Goal: Task Accomplishment & Management: Manage account settings

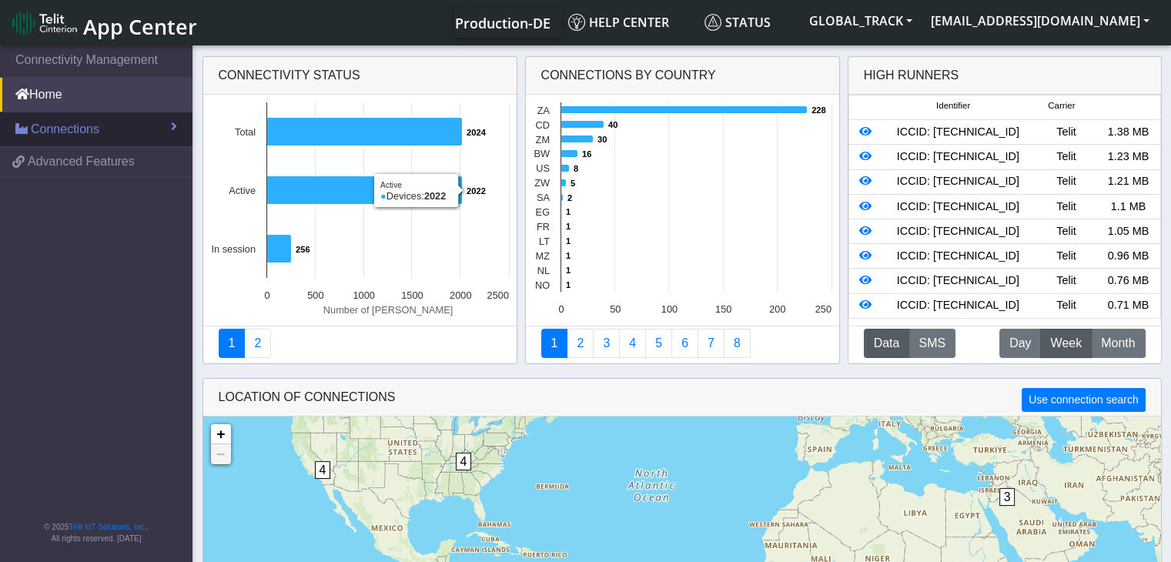
click at [126, 130] on link "Connections" at bounding box center [96, 129] width 193 height 34
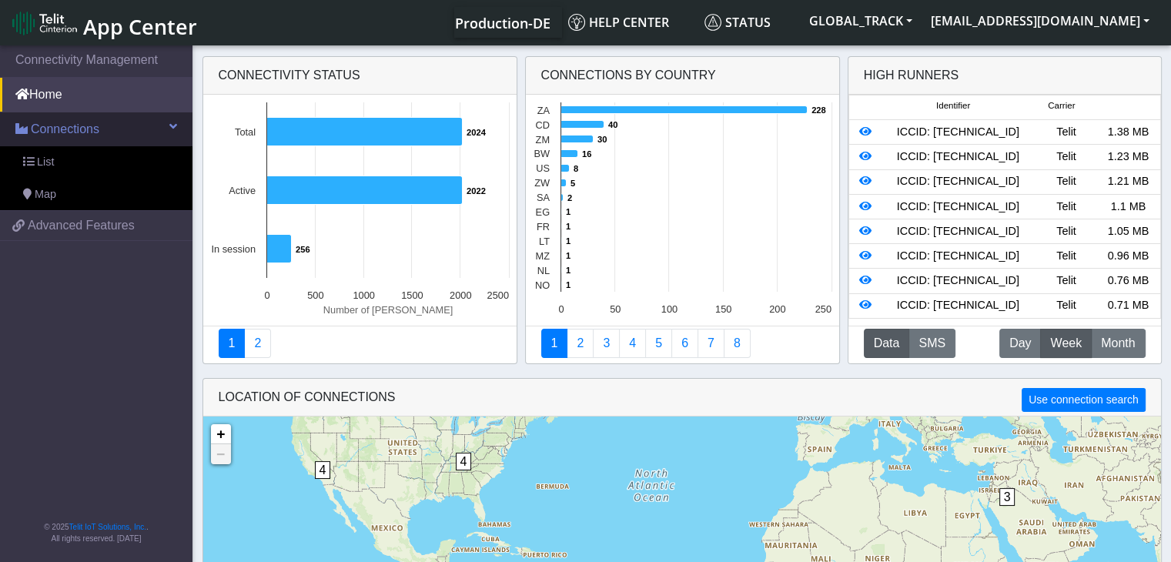
click at [139, 125] on link "Connections" at bounding box center [96, 129] width 193 height 34
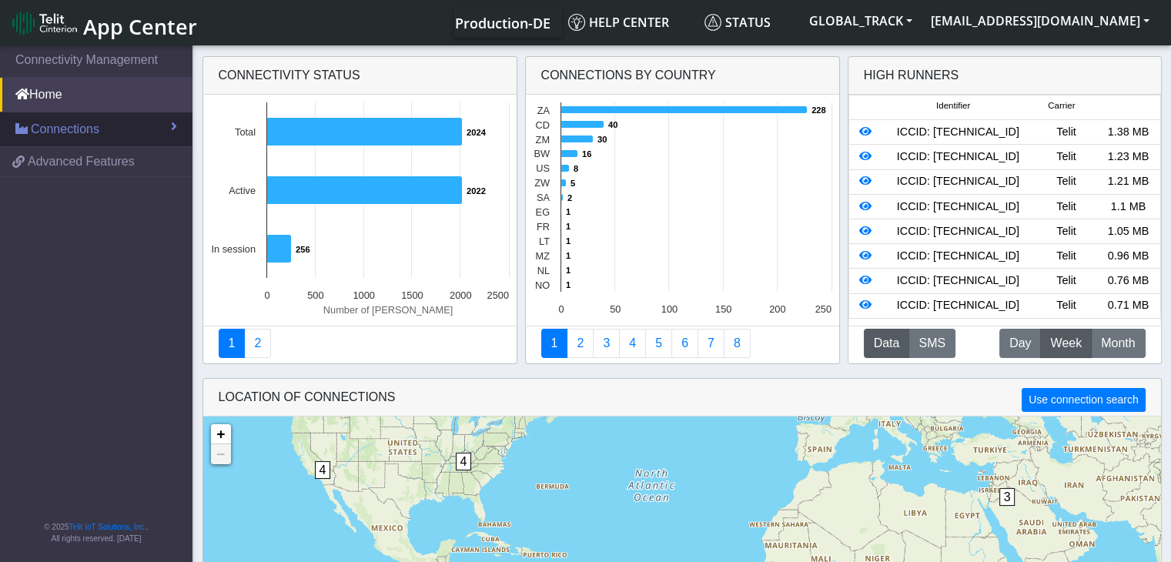
click at [139, 125] on link "Connections" at bounding box center [96, 129] width 193 height 34
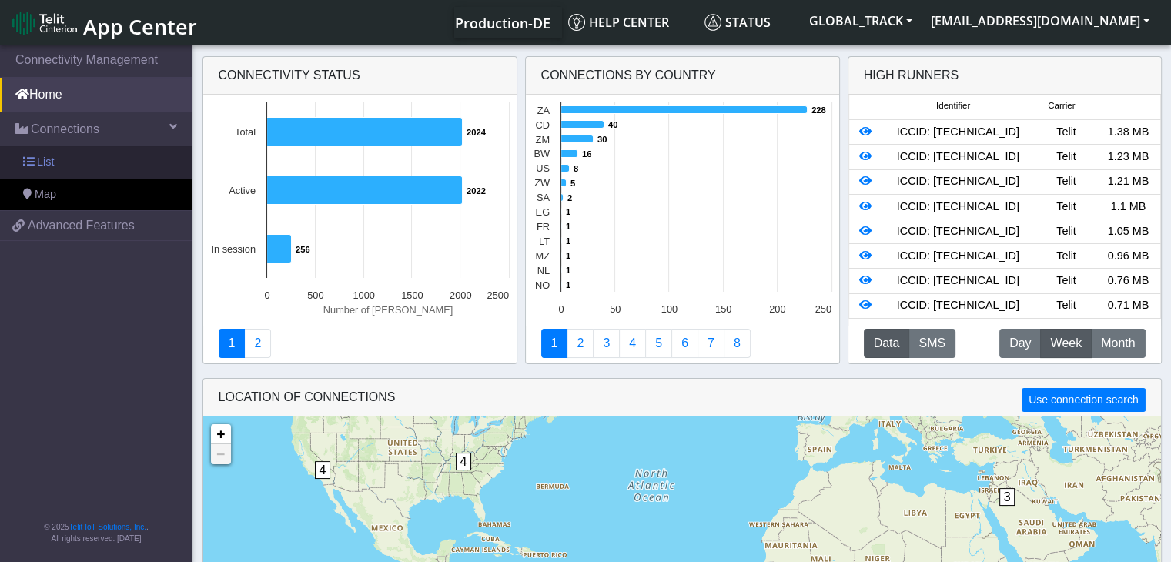
click at [116, 149] on link "List" at bounding box center [96, 162] width 193 height 32
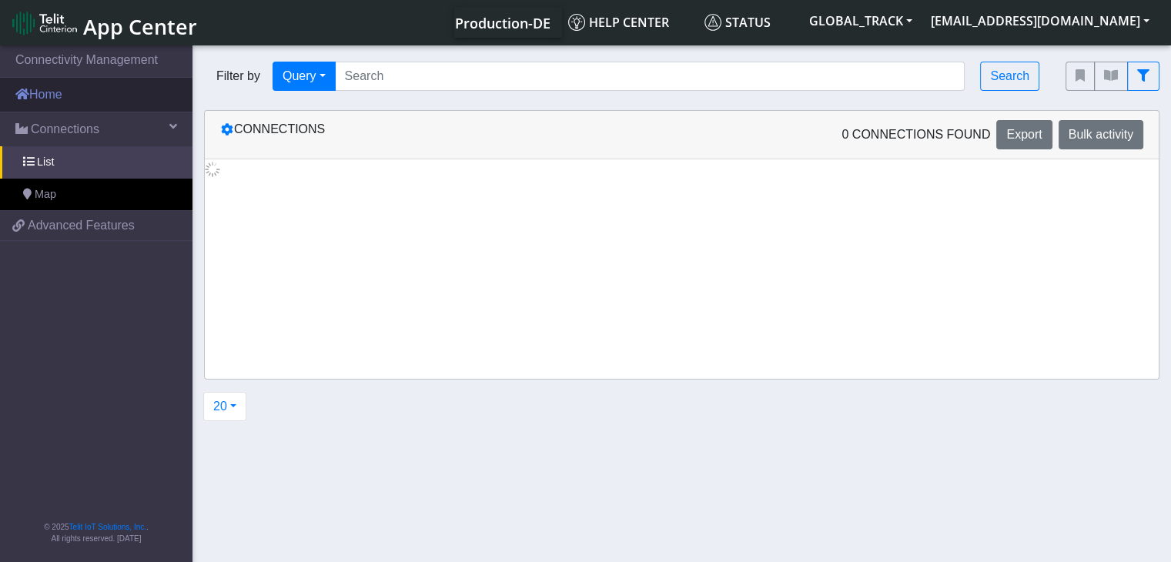
click at [127, 93] on link "Home" at bounding box center [96, 95] width 193 height 34
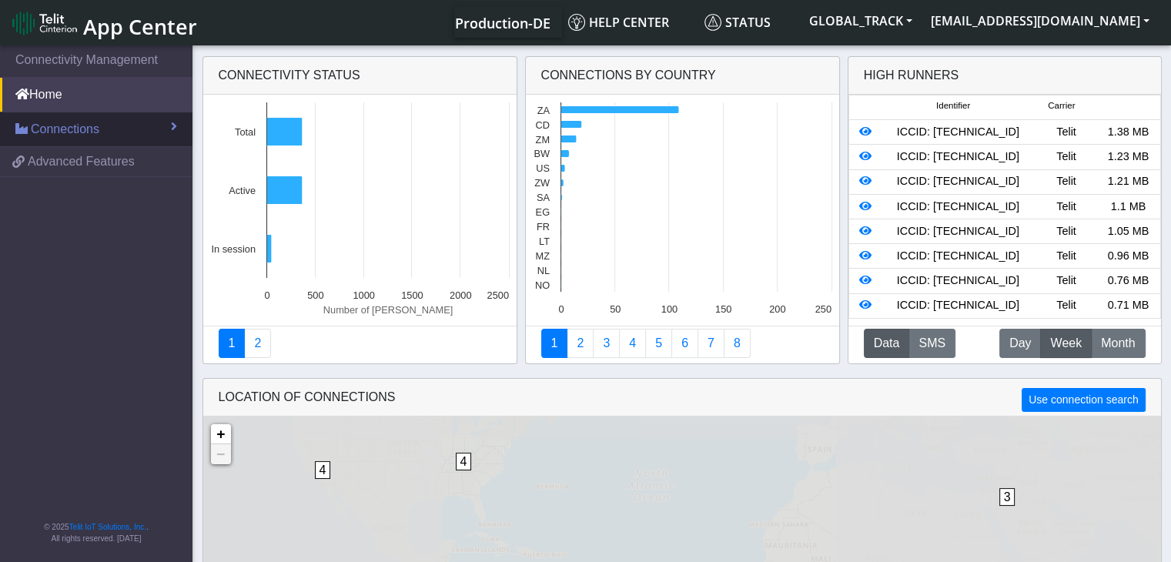
click at [105, 129] on link "Connections" at bounding box center [96, 129] width 193 height 34
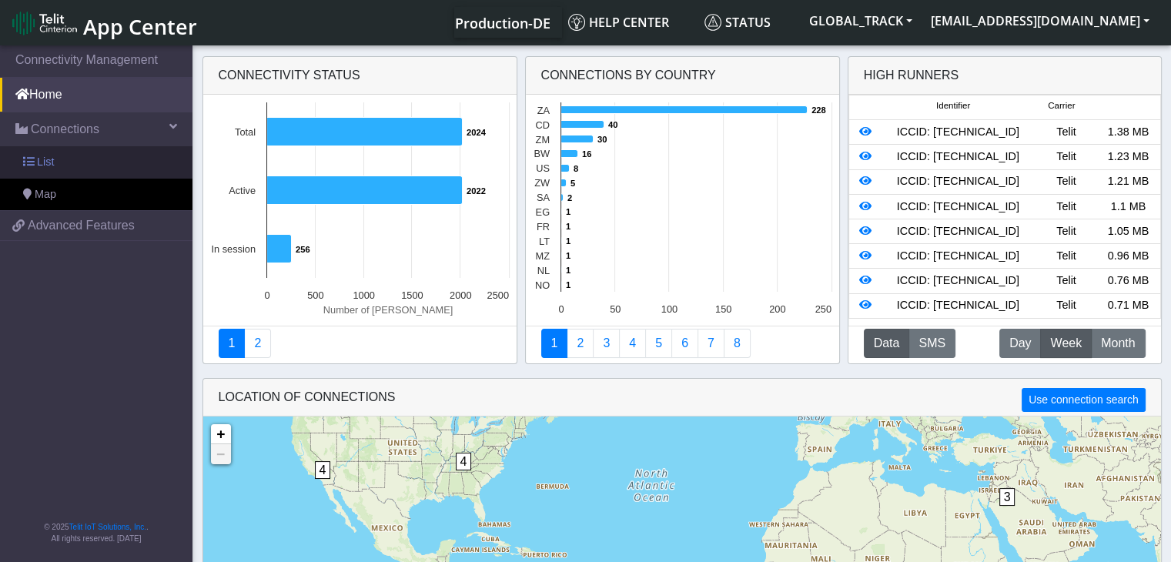
click at [103, 158] on link "List" at bounding box center [96, 162] width 193 height 32
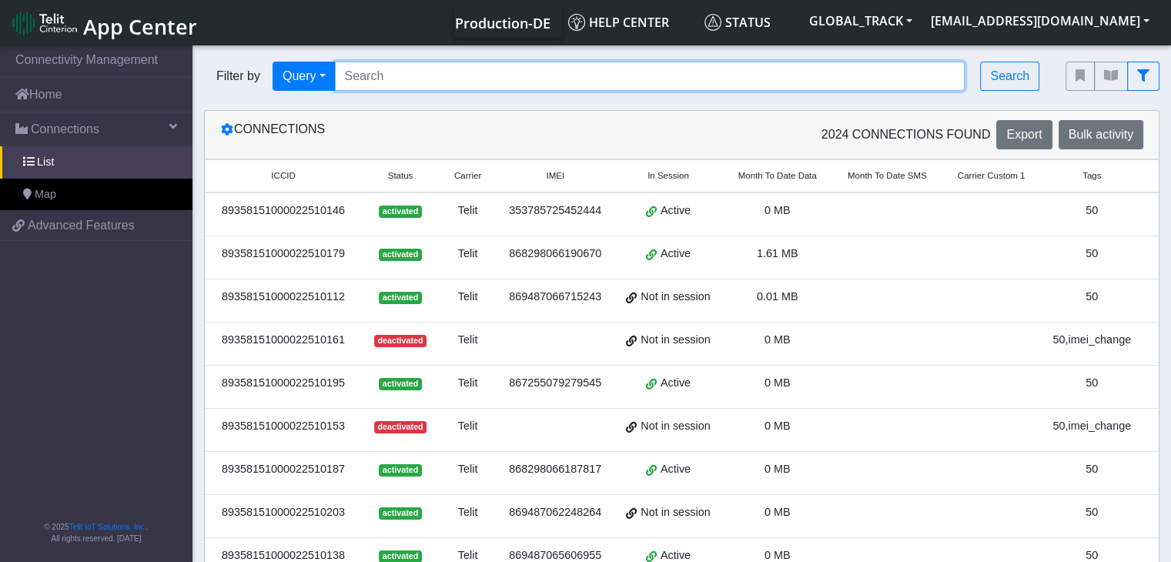
click at [363, 73] on input "Search..." at bounding box center [650, 76] width 631 height 29
paste input "89358151000024530134"
type input "89358151000024530134"
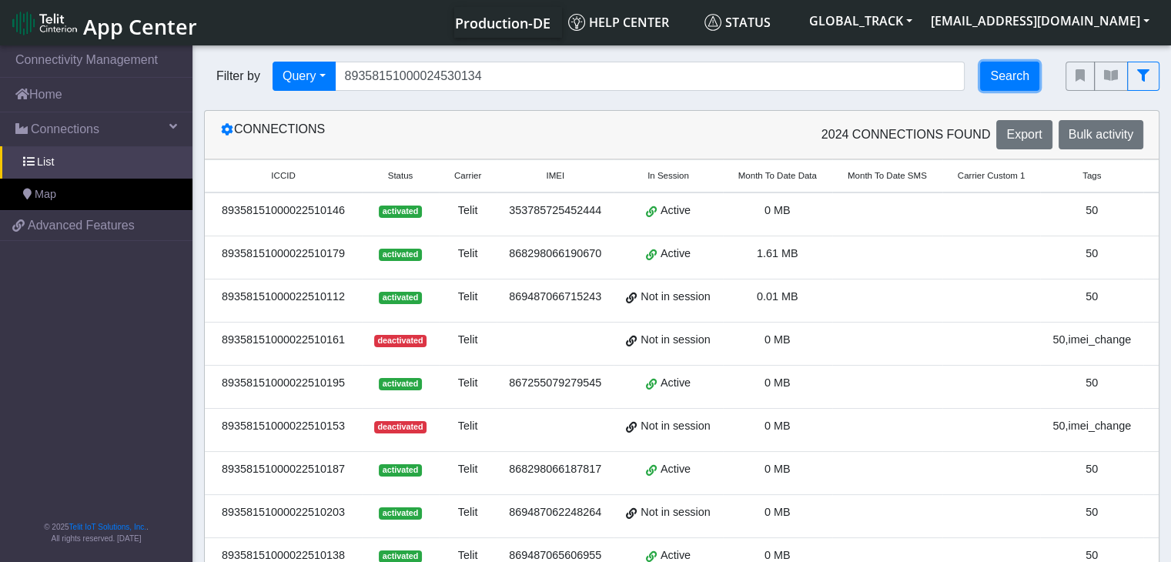
click at [1004, 78] on button "Search" at bounding box center [1009, 76] width 59 height 29
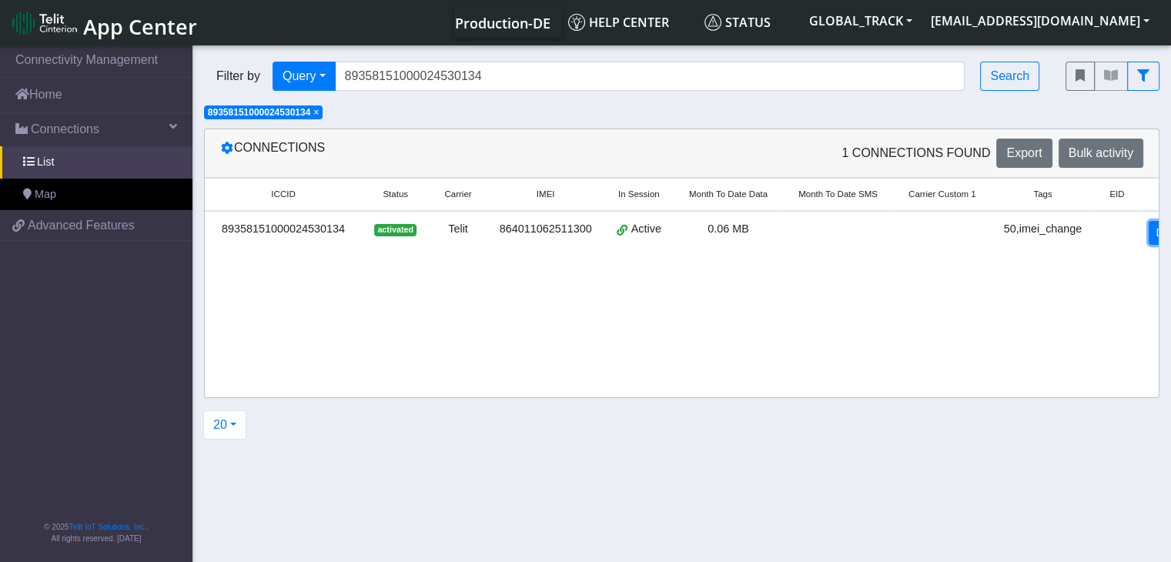
click at [1154, 237] on link "Detail" at bounding box center [1170, 233] width 42 height 24
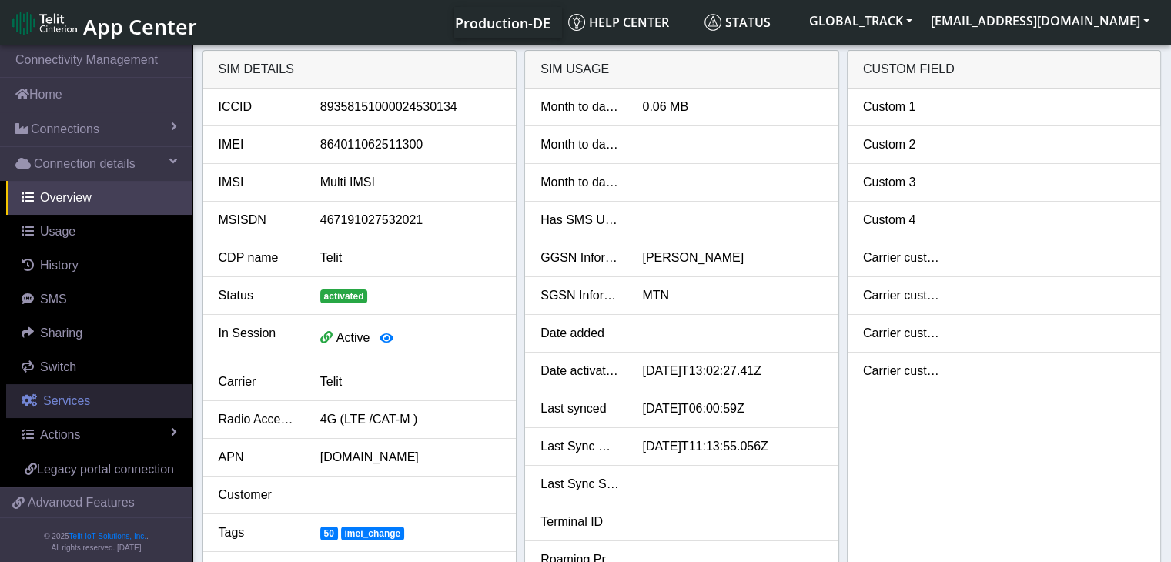
click at [86, 400] on span "Services" at bounding box center [66, 400] width 47 height 13
select select "2: 6"
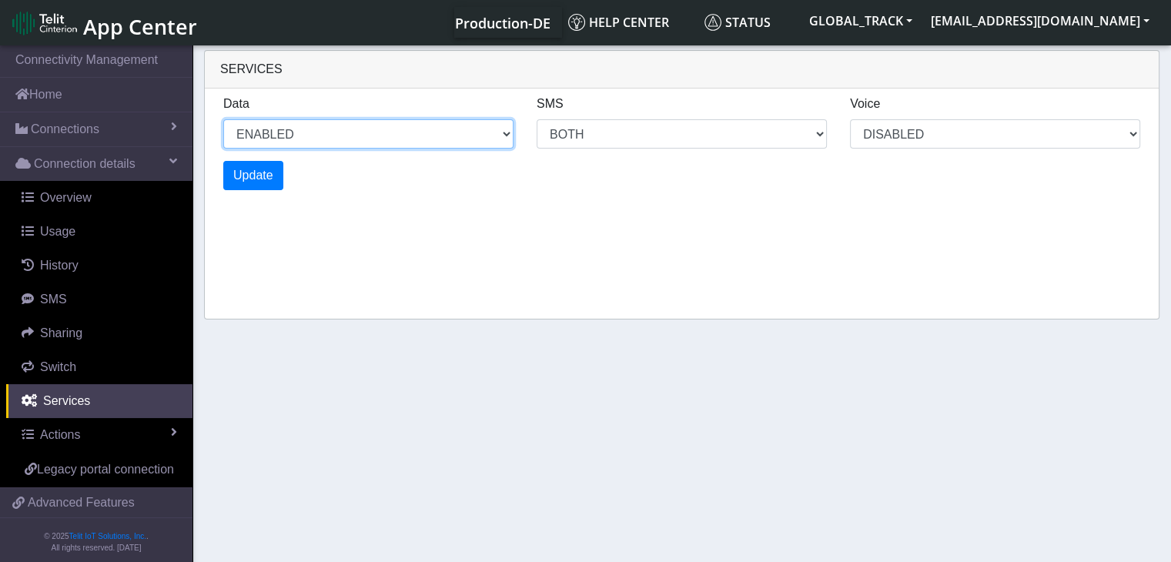
click at [456, 134] on select "ENABLED DISABLED" at bounding box center [368, 133] width 290 height 29
click at [223, 119] on select "ENABLED DISABLED" at bounding box center [368, 133] width 290 height 29
select select "3: 1"
select select "6: 6"
select select "1: 0"
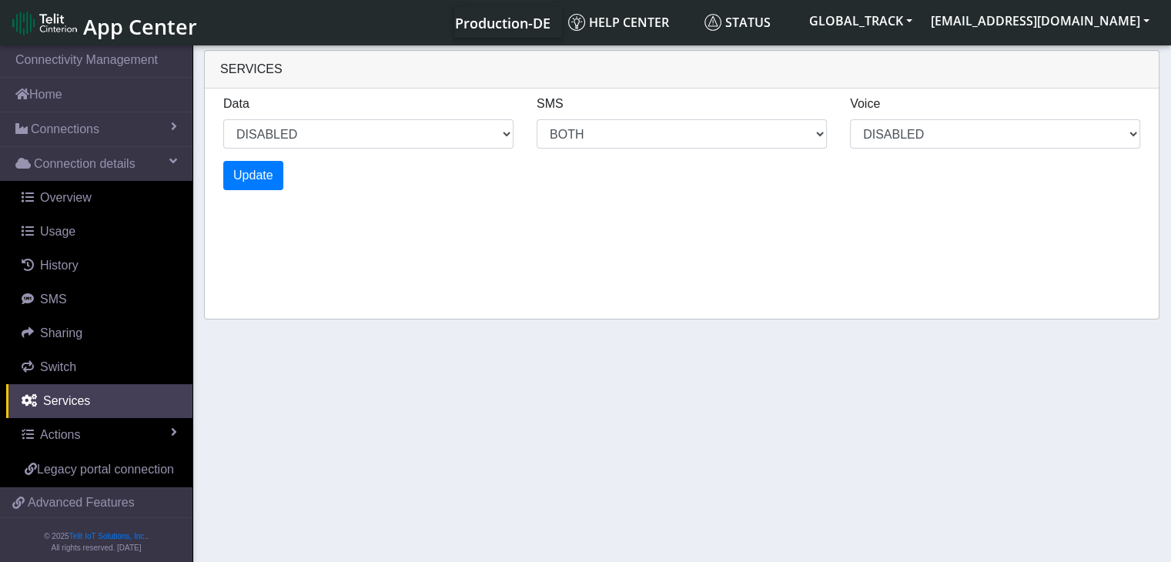
select select "5: 1"
select select "10: 6"
select select "2: 0"
click at [283, 170] on div "Update" at bounding box center [682, 175] width 940 height 29
click at [276, 170] on button "Update" at bounding box center [253, 175] width 60 height 29
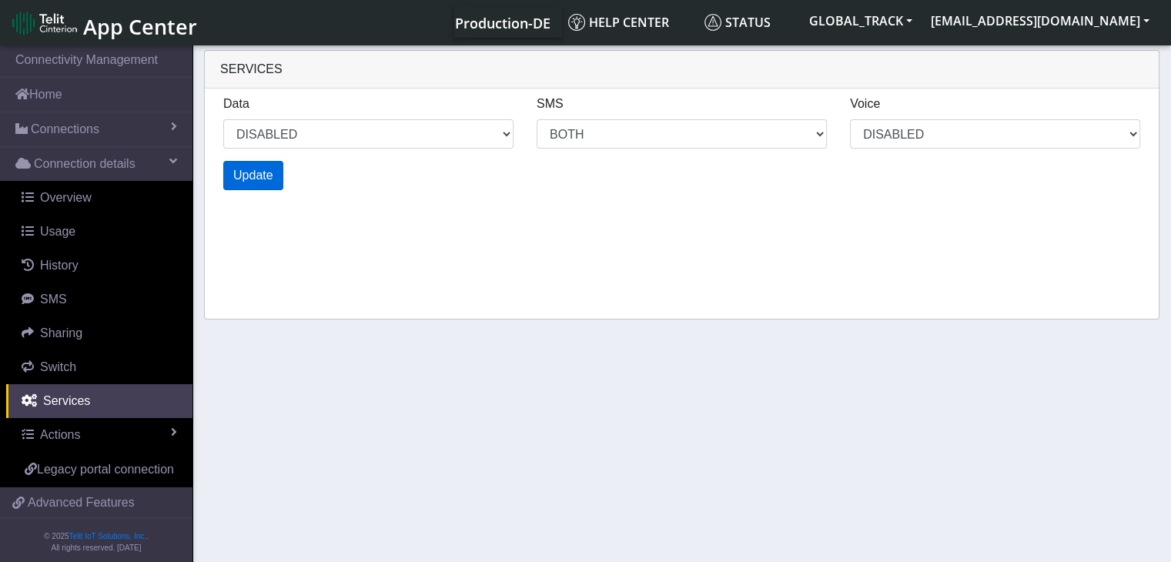
select select "7: 1"
select select "14: 6"
select select "3: 0"
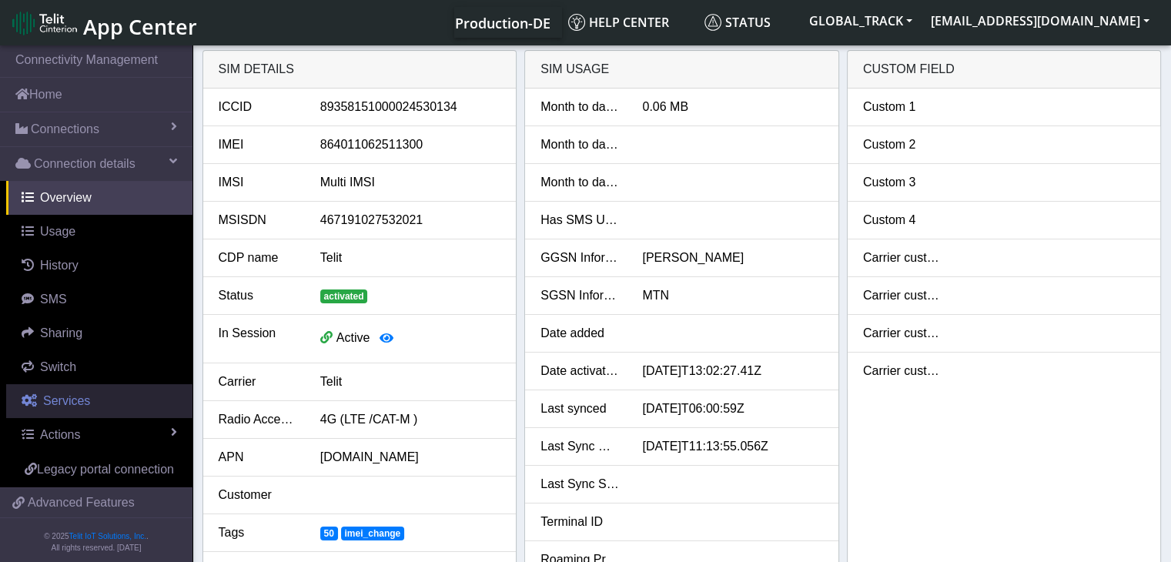
click at [69, 394] on span "Services" at bounding box center [66, 400] width 47 height 13
select select "1: 1"
select select "2: 6"
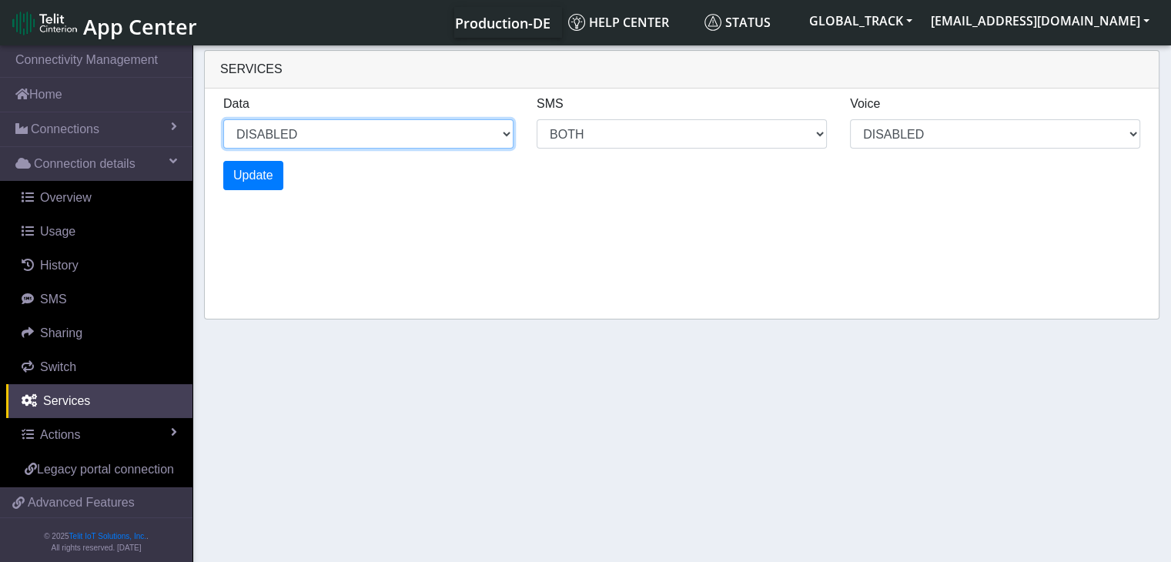
click at [285, 130] on select "ENABLED DISABLED" at bounding box center [368, 133] width 290 height 29
click at [223, 119] on select "ENABLED DISABLED" at bounding box center [368, 133] width 290 height 29
select select "2: 0"
select select "6: 6"
select select "1: 0"
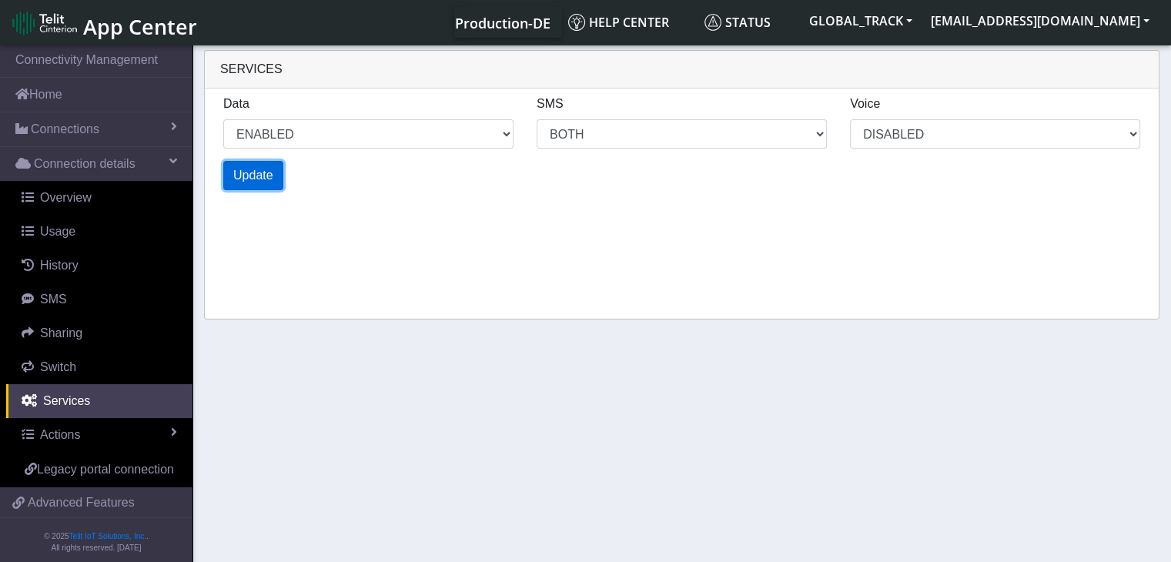
click at [265, 185] on button "Update" at bounding box center [253, 175] width 60 height 29
select select "6: 0"
select select "14: 6"
select select "3: 0"
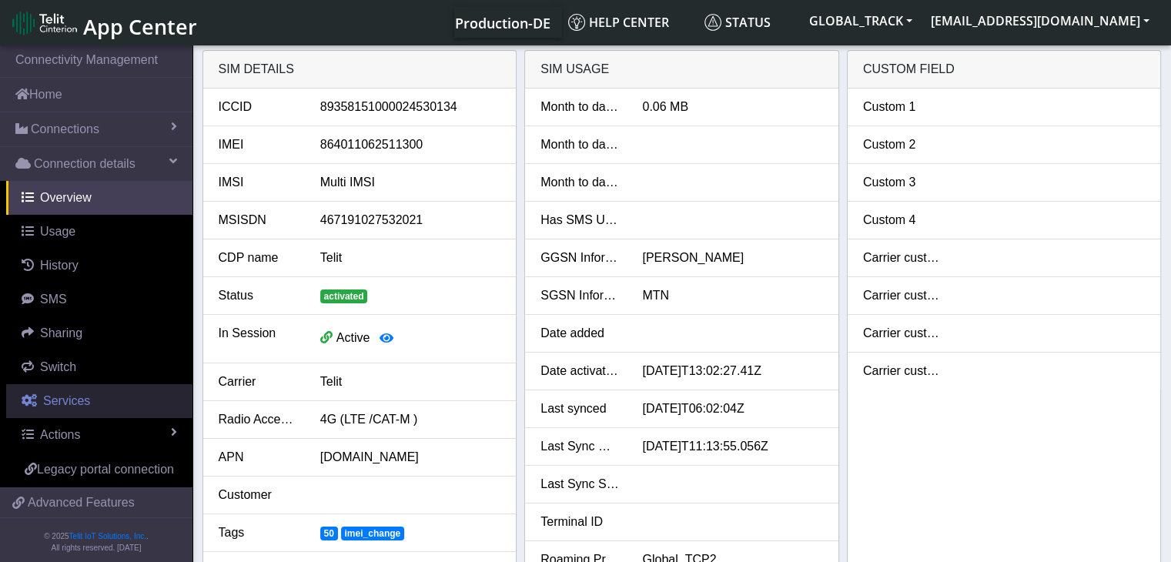
drag, startPoint x: 118, startPoint y: 395, endPoint x: 145, endPoint y: 387, distance: 28.3
click at [118, 395] on link "Services" at bounding box center [99, 401] width 186 height 34
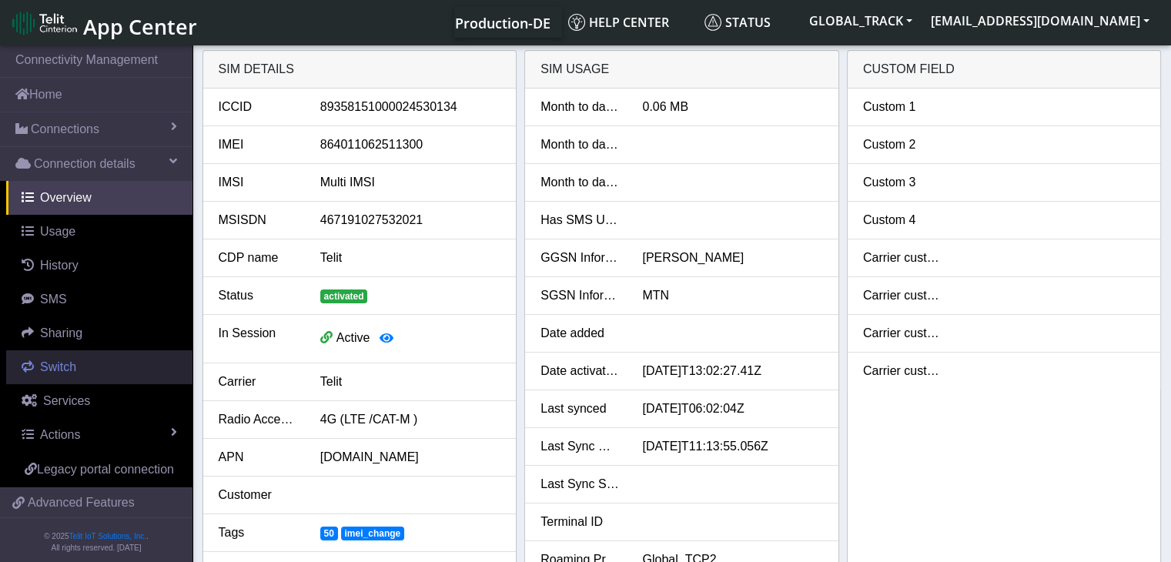
select select "2: 6"
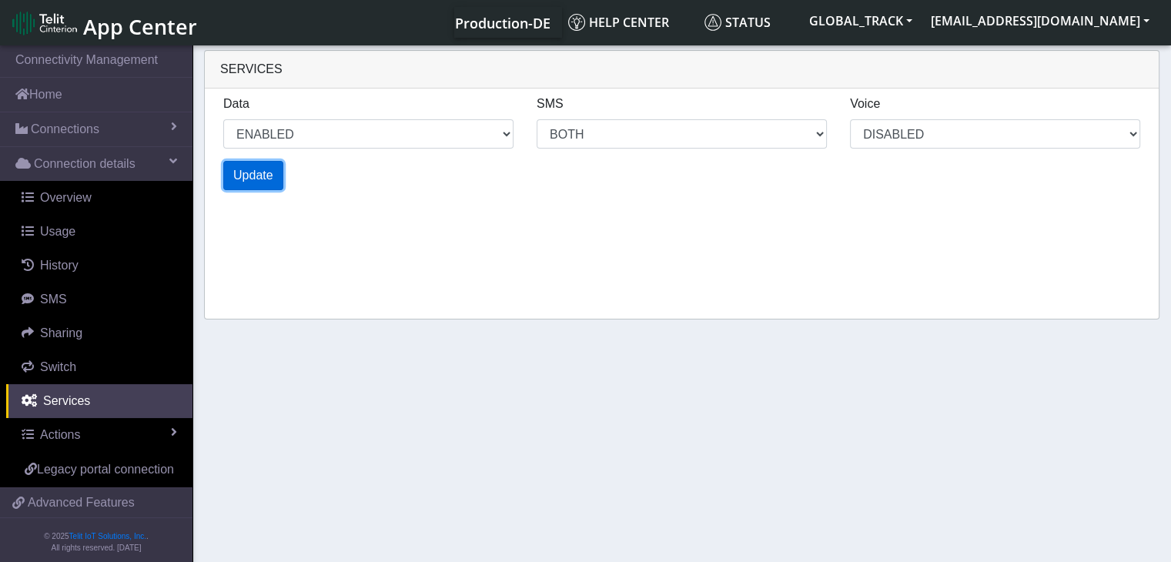
click at [266, 182] on span "Update" at bounding box center [253, 175] width 40 height 13
select select "2: 0"
select select "6: 6"
select select "1: 0"
select select "4: 0"
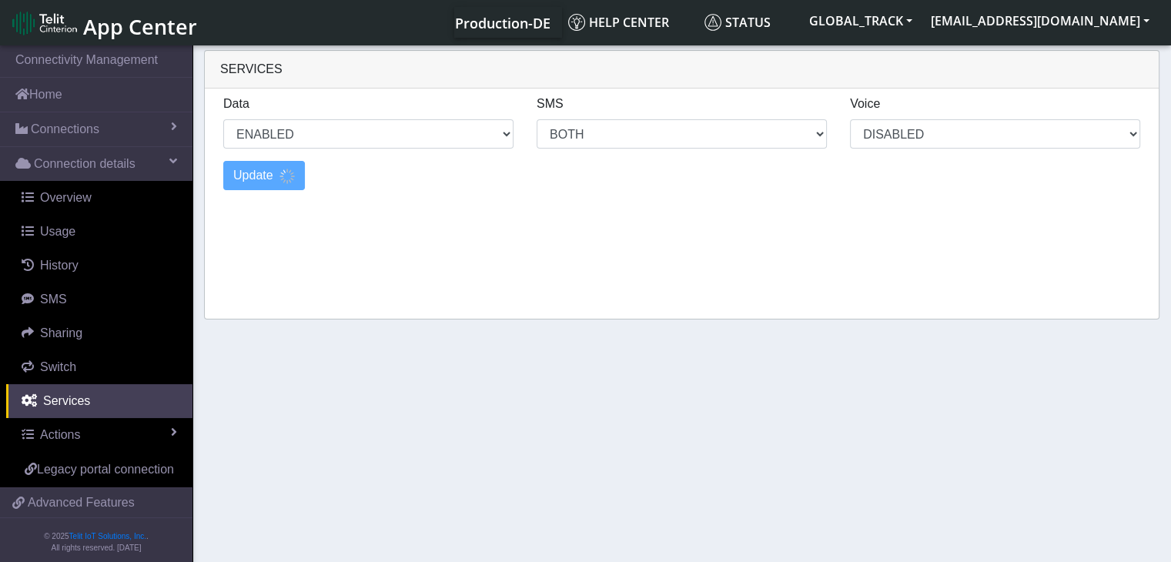
select select "10: 6"
select select "2: 0"
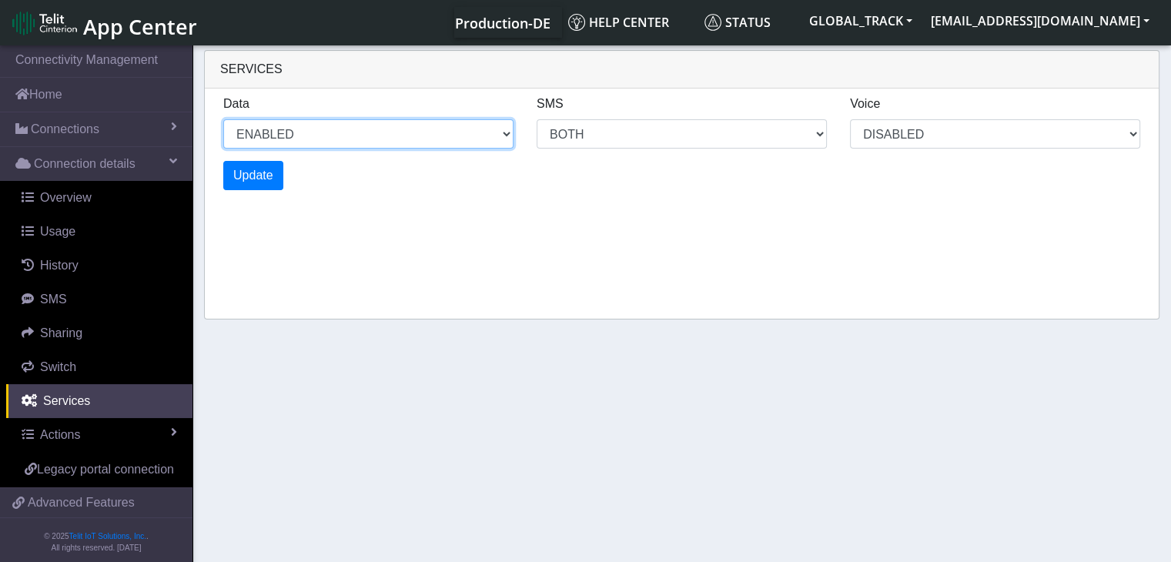
click at [360, 121] on select "ENABLED DISABLED" at bounding box center [368, 133] width 290 height 29
click at [223, 119] on select "ENABLED DISABLED" at bounding box center [368, 133] width 290 height 29
select select "7: 1"
select select "14: 6"
select select "3: 0"
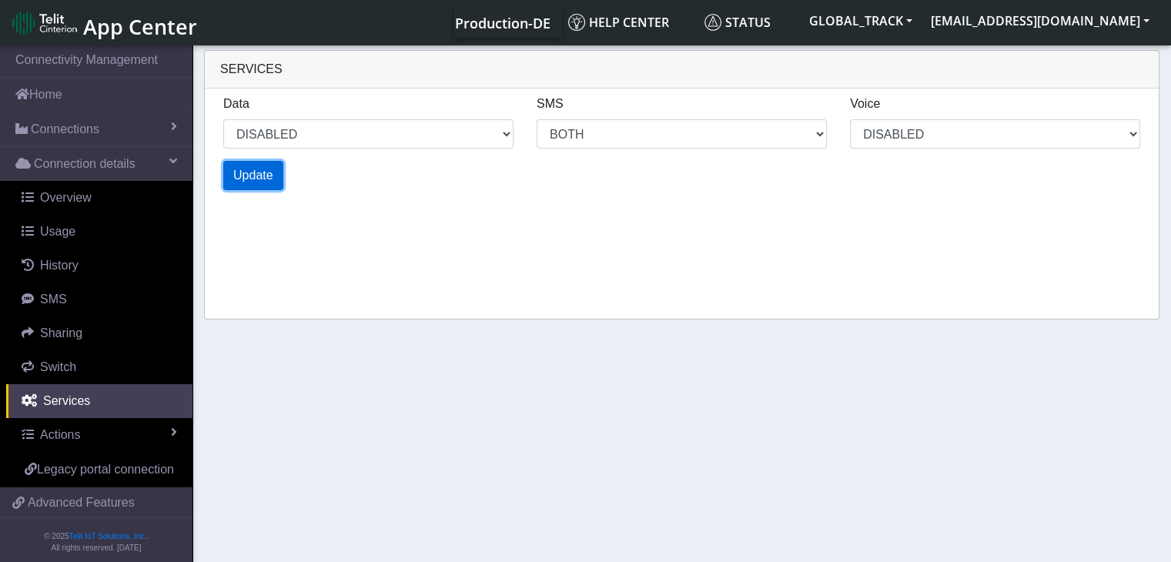
click at [273, 179] on button "Update" at bounding box center [253, 175] width 60 height 29
select select "11: 1"
select select "22: 6"
select select "5: 0"
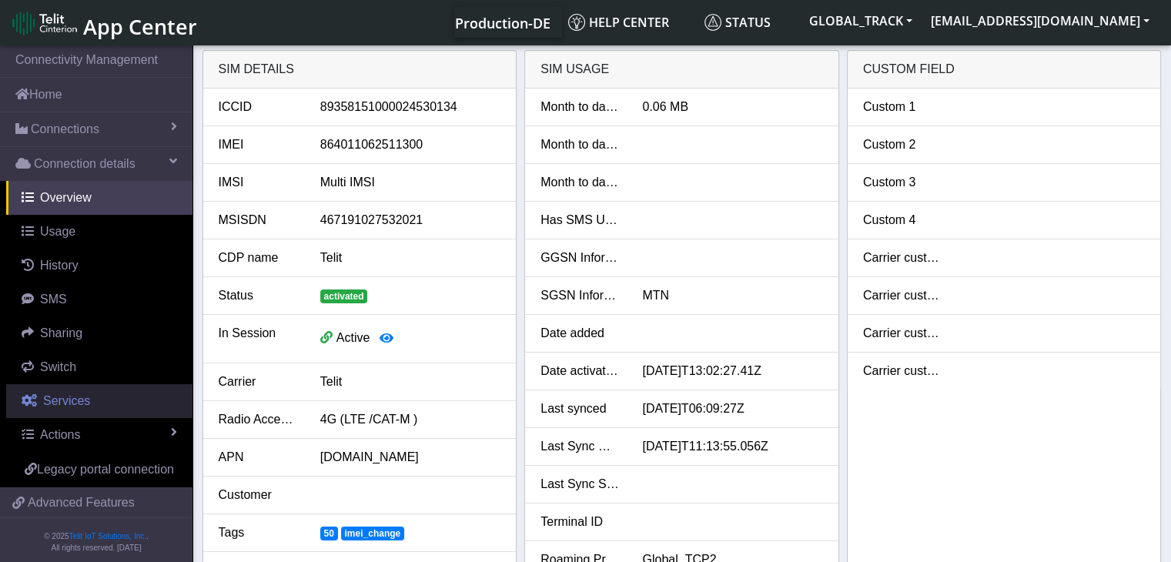
click at [102, 401] on link "Services" at bounding box center [99, 401] width 186 height 34
select select "1: 1"
select select "2: 6"
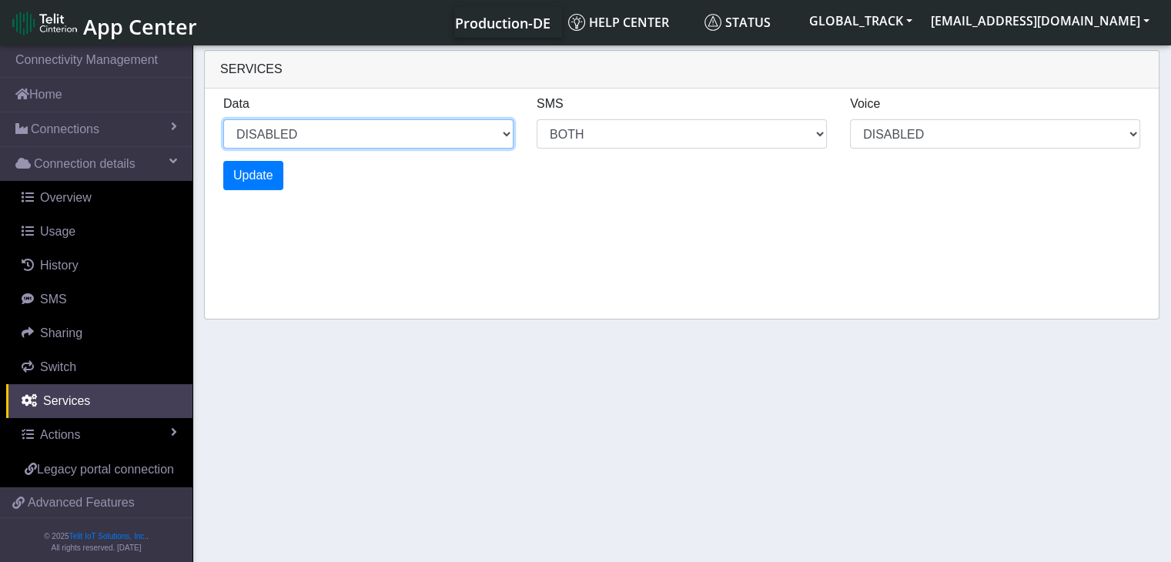
click at [401, 123] on select "ENABLED DISABLED" at bounding box center [368, 133] width 290 height 29
click at [223, 119] on select "ENABLED DISABLED" at bounding box center [368, 133] width 290 height 29
select select "2: 0"
select select "6: 6"
select select "1: 0"
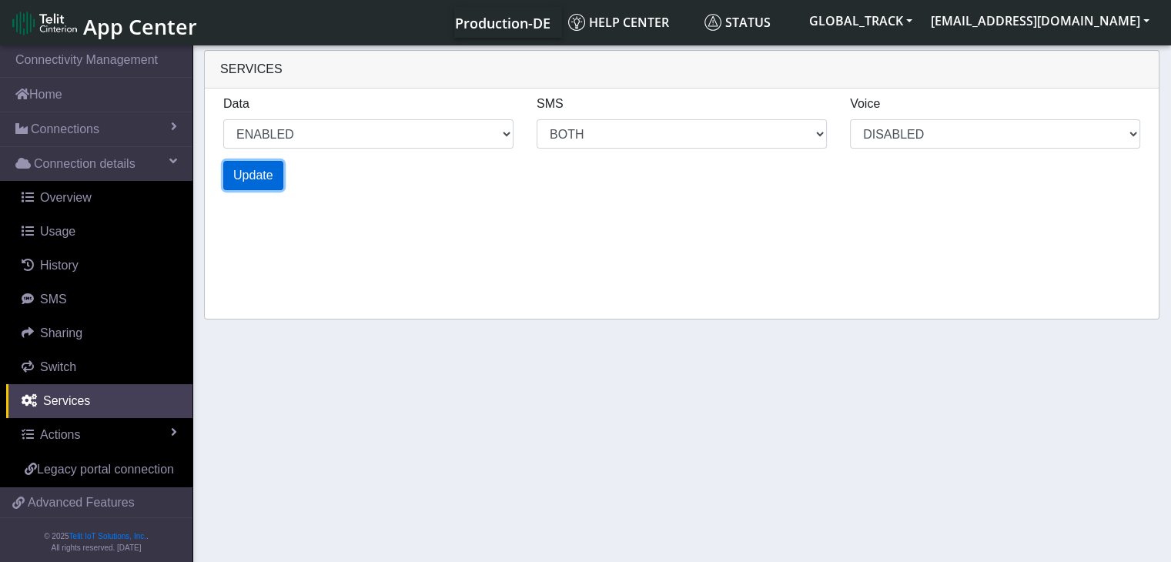
click at [263, 179] on span "Update" at bounding box center [253, 175] width 40 height 13
select select "6: 0"
select select "14: 6"
select select "3: 0"
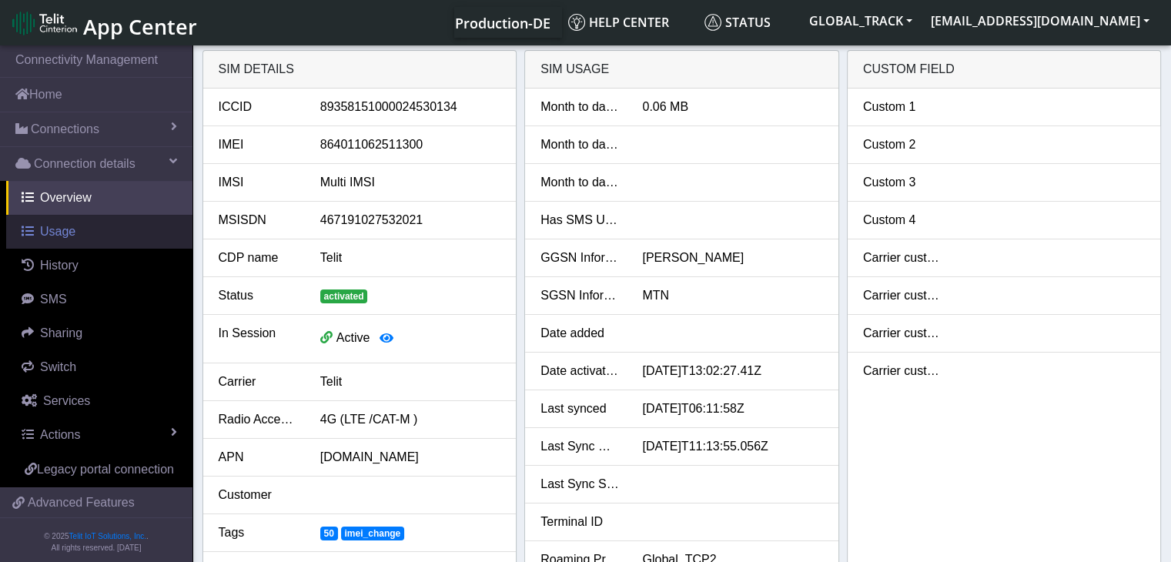
click at [84, 229] on link "Usage" at bounding box center [99, 232] width 186 height 34
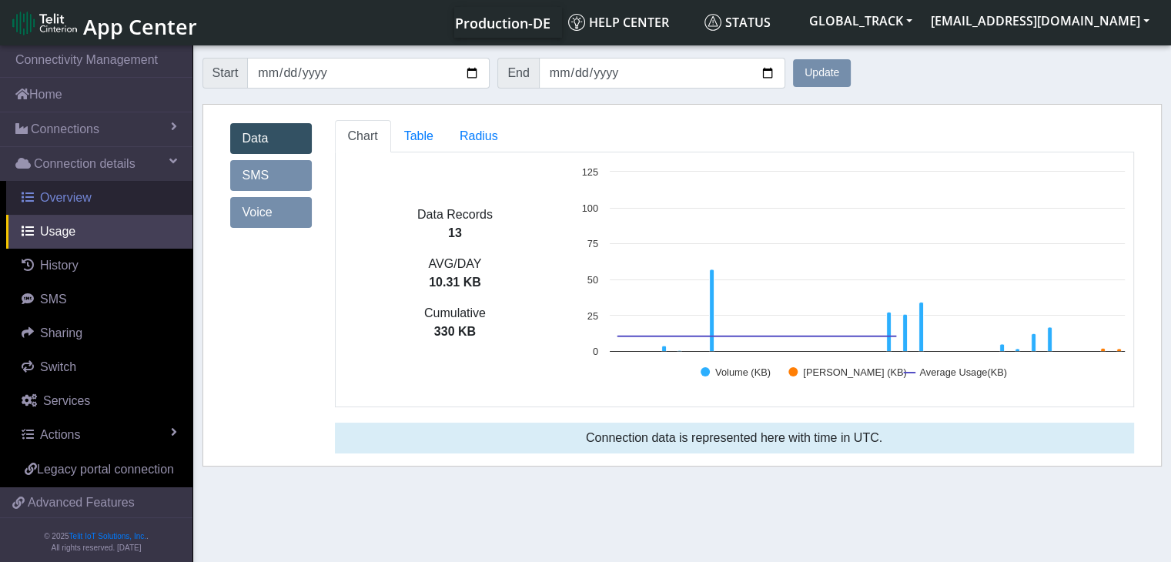
click at [102, 200] on link "Overview" at bounding box center [99, 198] width 186 height 34
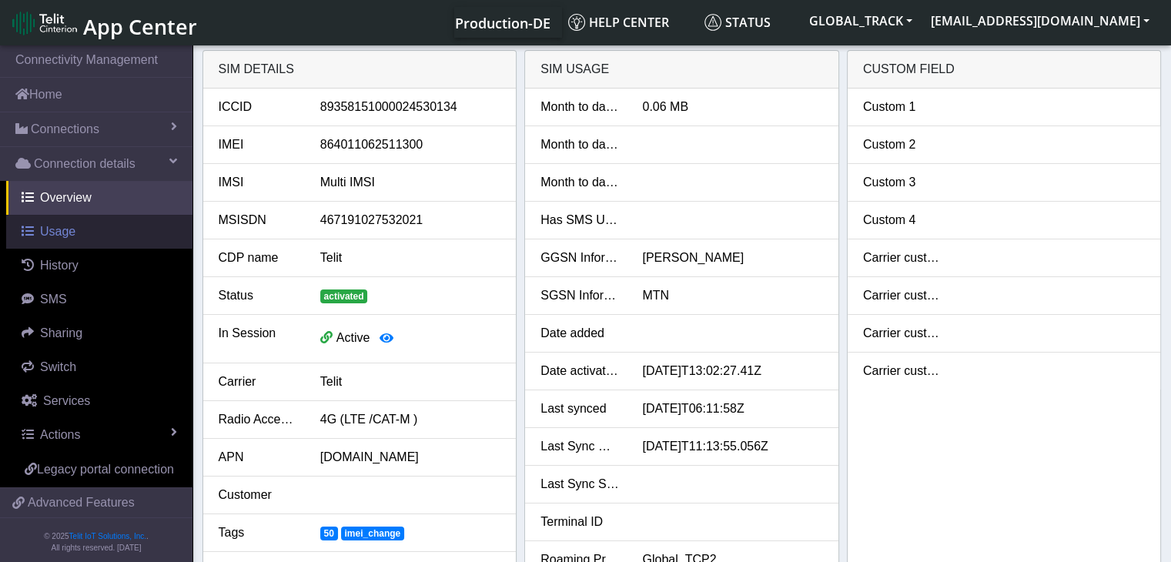
click at [92, 233] on link "Usage" at bounding box center [99, 232] width 186 height 34
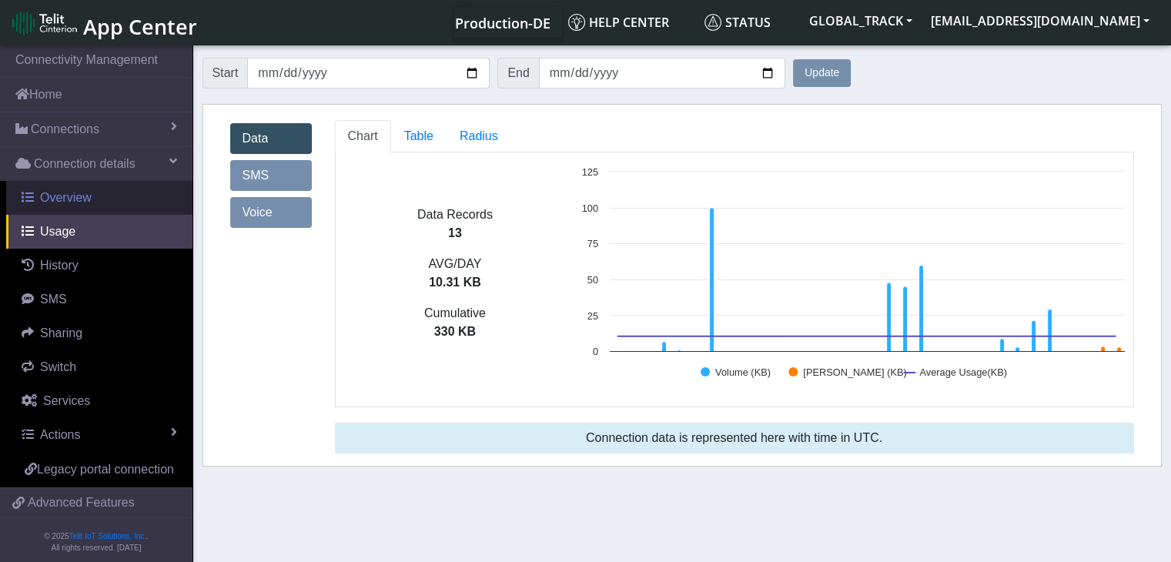
click at [85, 198] on span "Overview" at bounding box center [66, 197] width 52 height 13
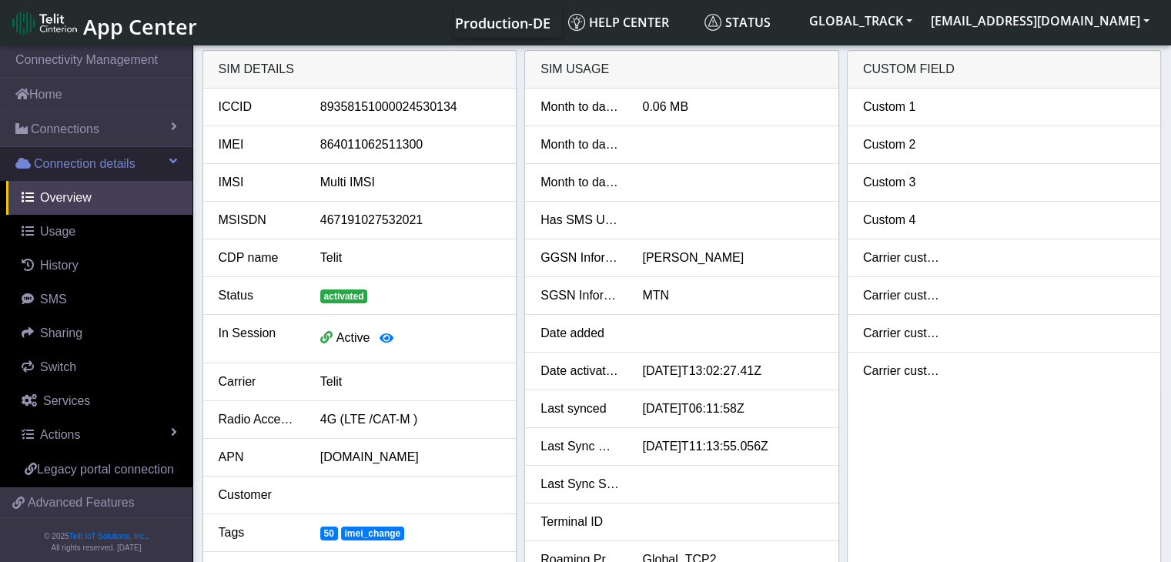
click at [106, 157] on span "Connection details" at bounding box center [85, 164] width 102 height 18
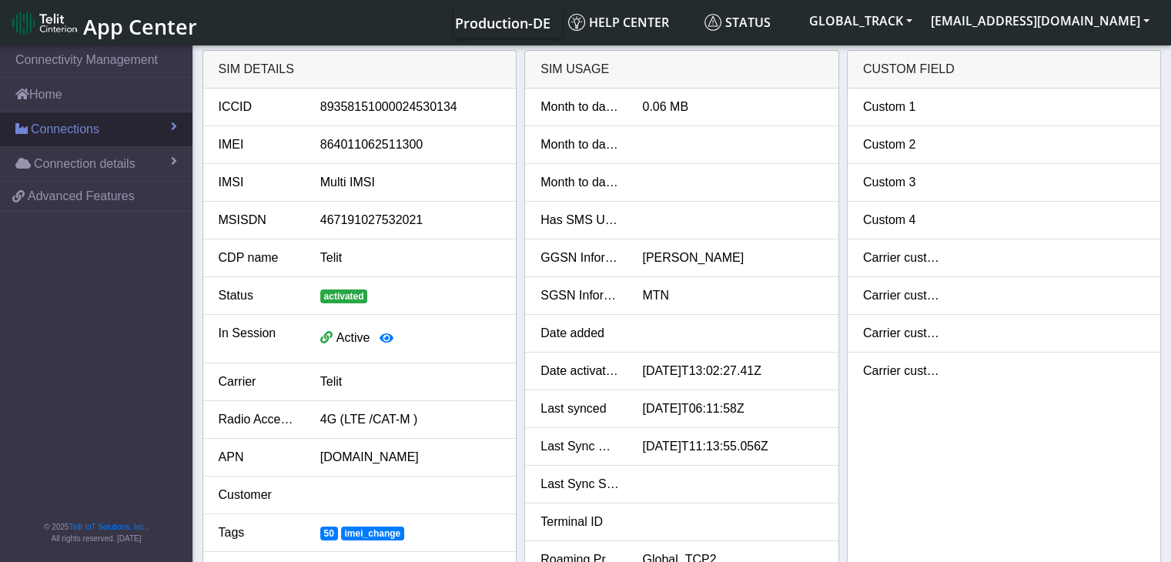
click at [106, 142] on link "Connections" at bounding box center [96, 129] width 193 height 34
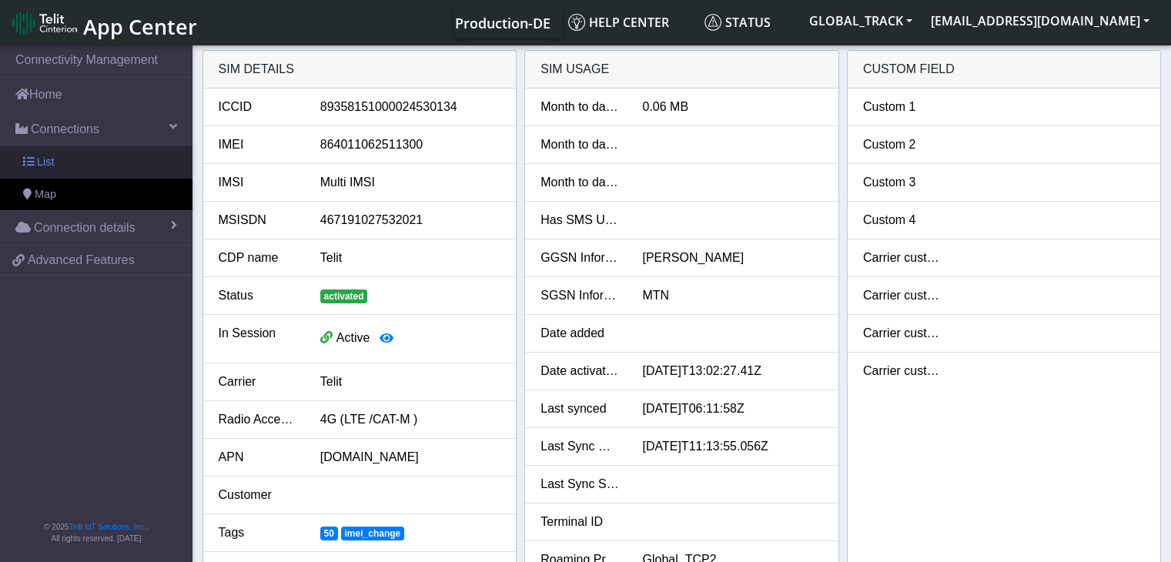
click at [116, 165] on link "List" at bounding box center [96, 162] width 193 height 32
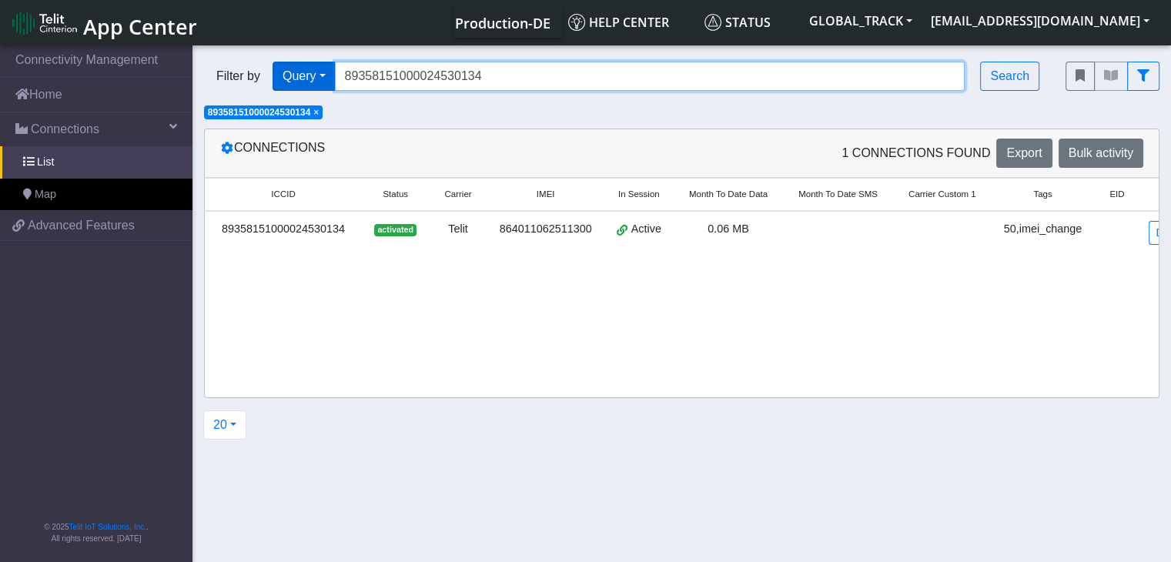
drag, startPoint x: 481, startPoint y: 77, endPoint x: 295, endPoint y: 66, distance: 186.7
click at [295, 66] on div "Filter by Query Query In Session Not connected Tags Country Operator 8935815100…" at bounding box center [623, 76] width 839 height 29
paste input "456"
type input "89358151000024530456"
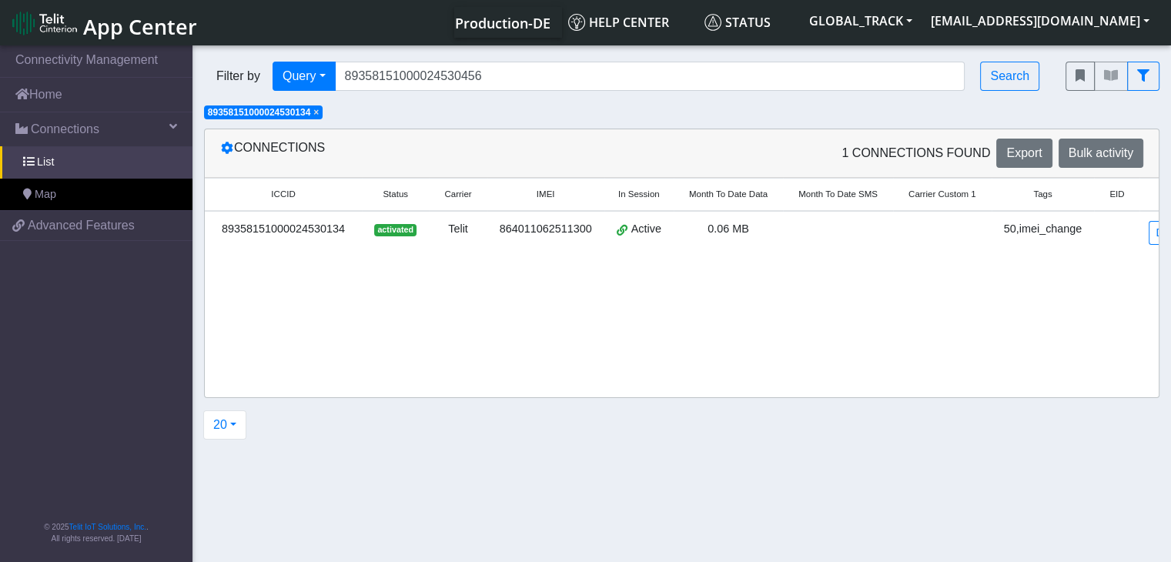
click at [317, 114] on span "×" at bounding box center [315, 112] width 5 height 11
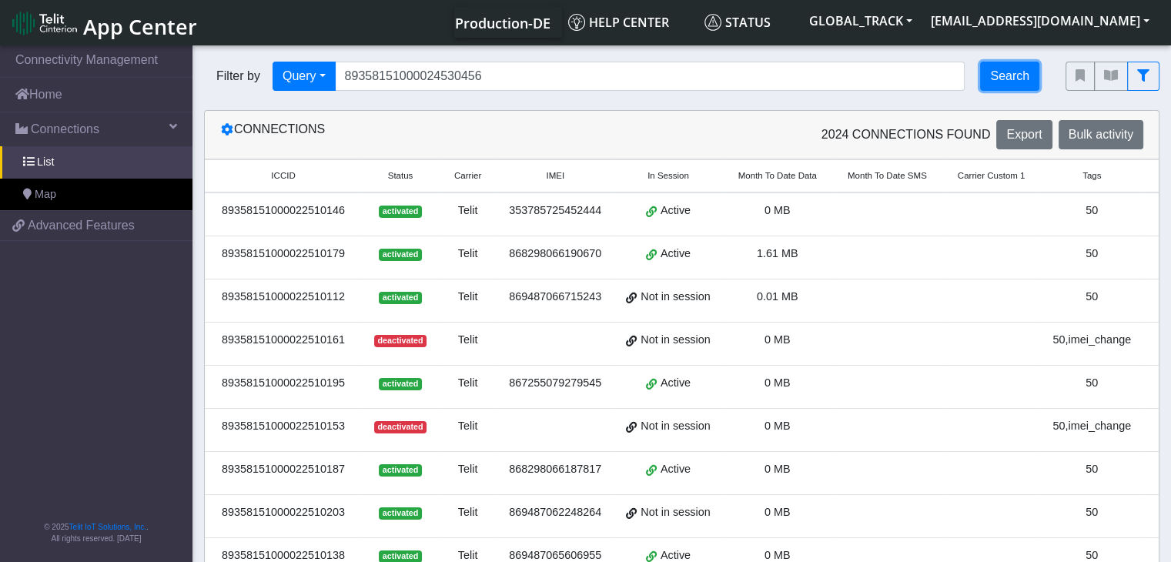
click at [1017, 79] on button "Search" at bounding box center [1009, 76] width 59 height 29
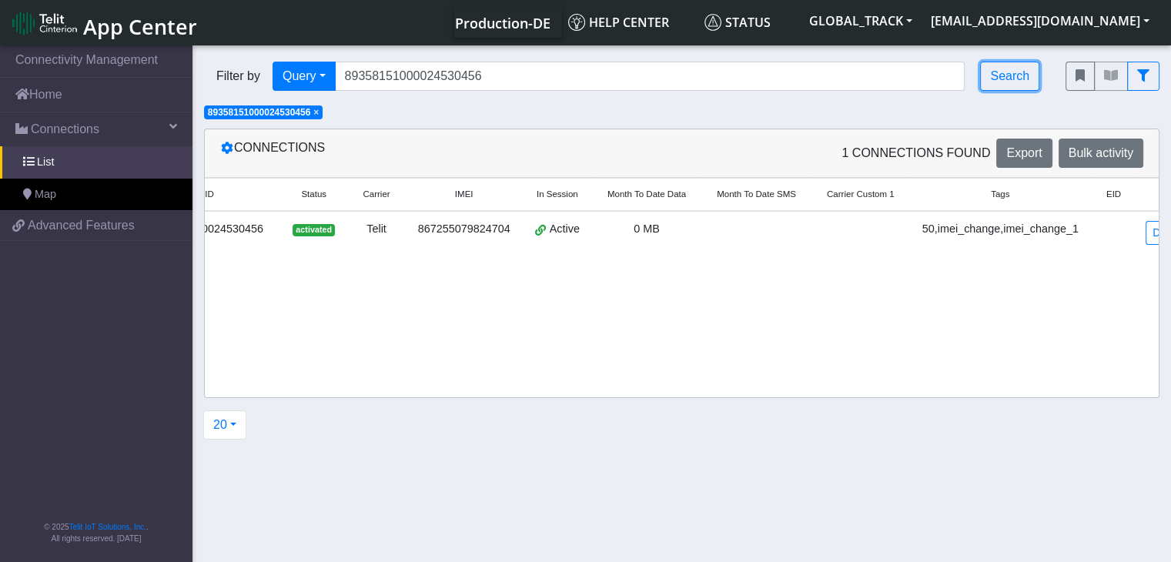
scroll to position [0, 103]
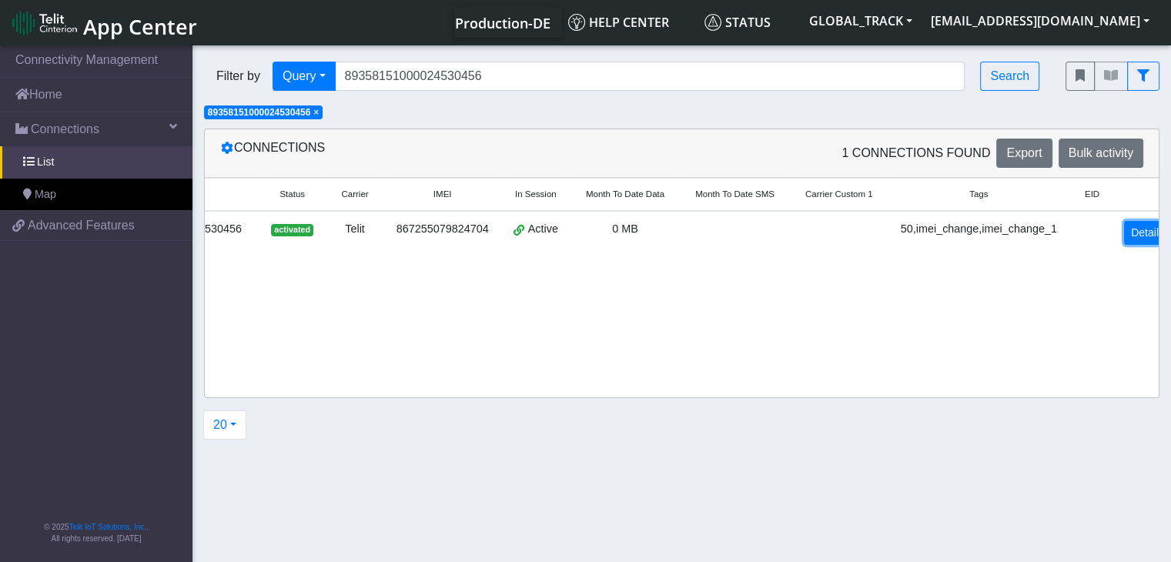
click at [1124, 234] on link "Detail" at bounding box center [1145, 233] width 42 height 24
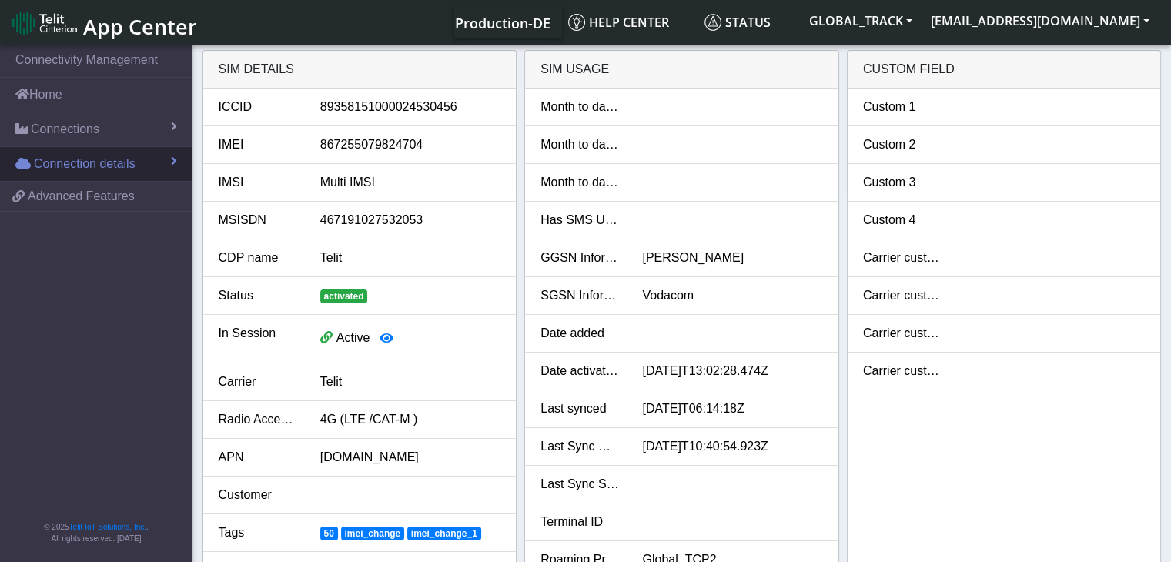
click at [134, 155] on span "Connection details" at bounding box center [85, 164] width 102 height 18
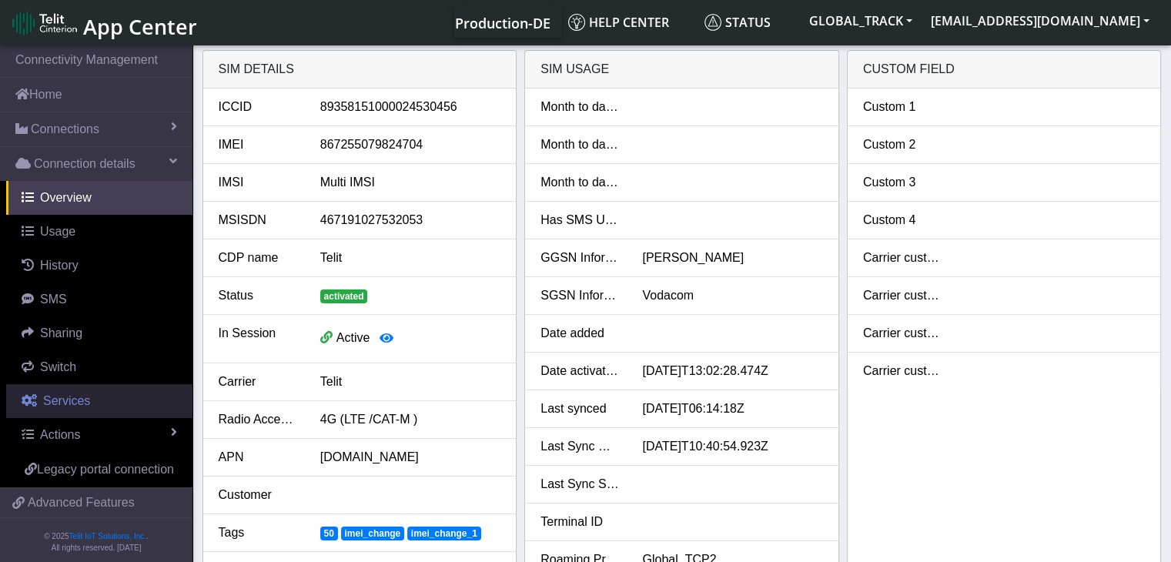
click at [86, 398] on span "Services" at bounding box center [66, 400] width 47 height 13
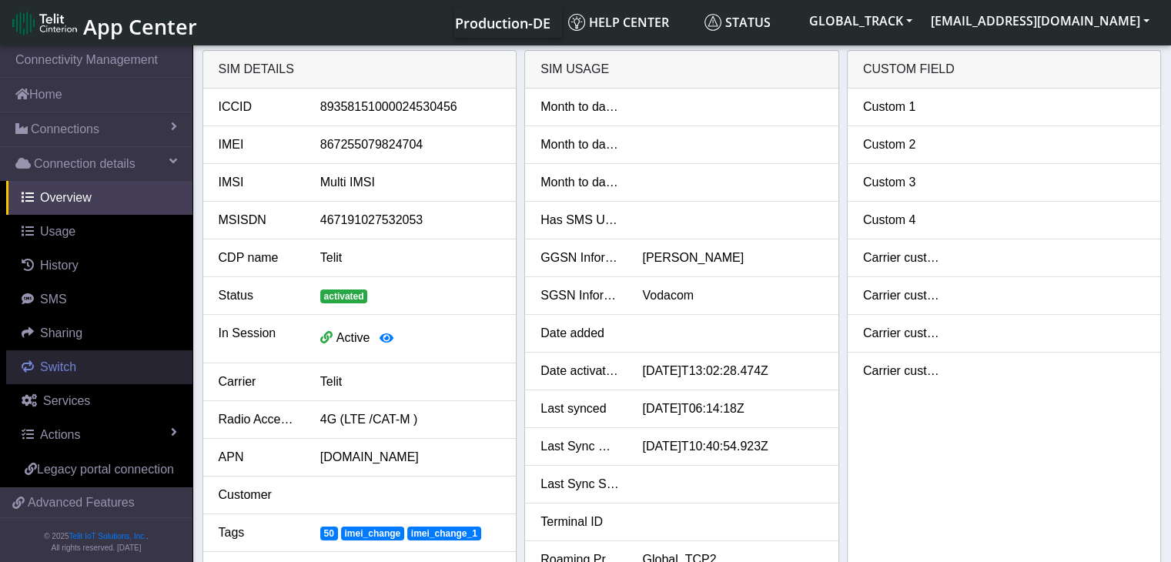
select select "2: 6"
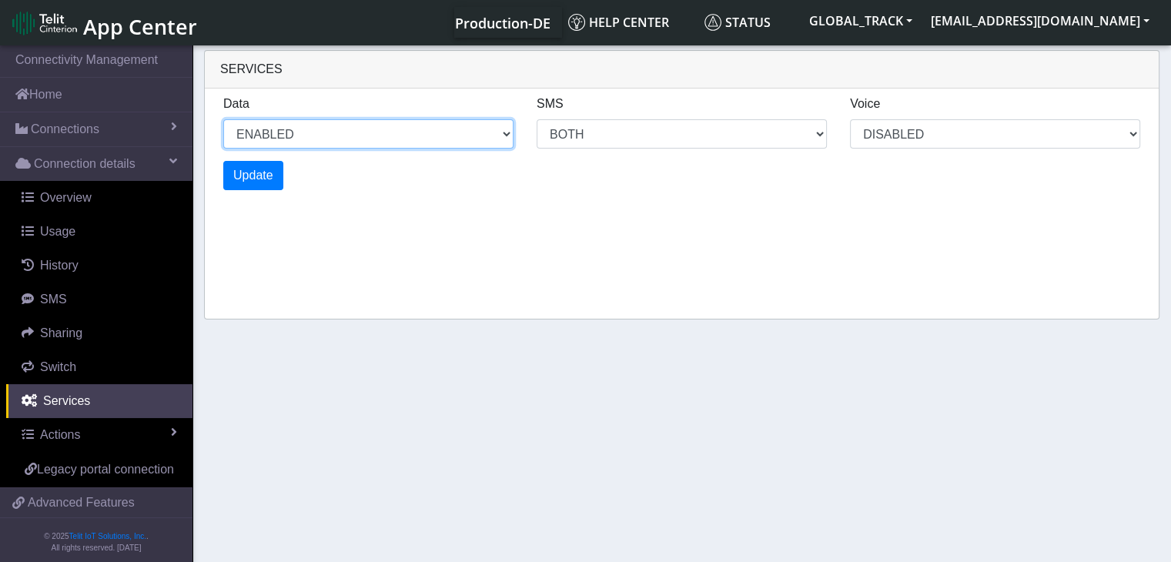
click at [280, 145] on select "ENABLED DISABLED" at bounding box center [368, 133] width 290 height 29
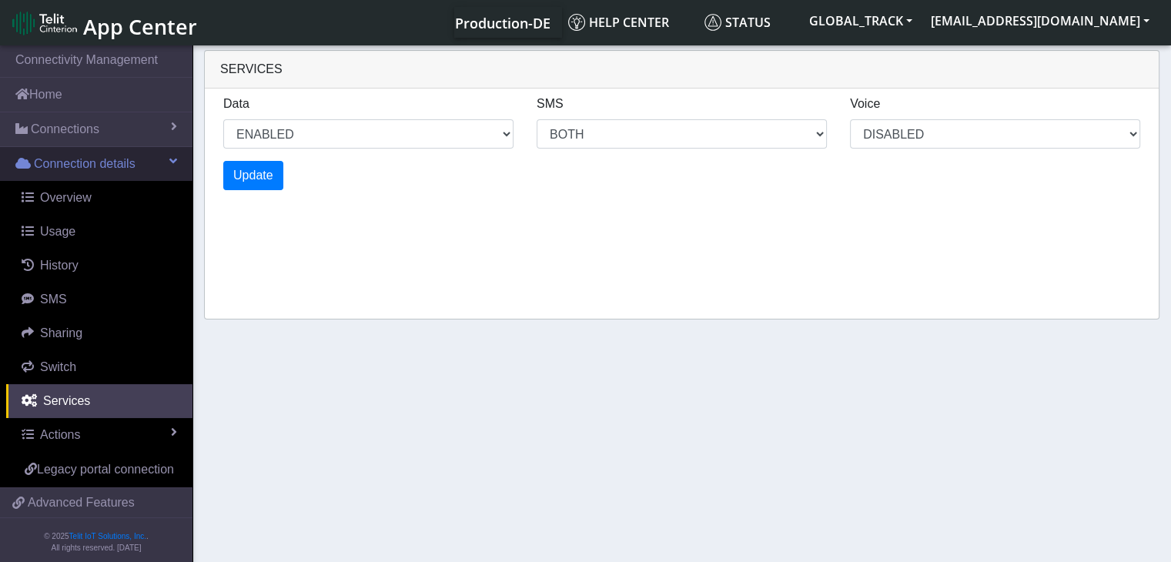
select select "2: 0"
select select "6: 6"
select select "1: 0"
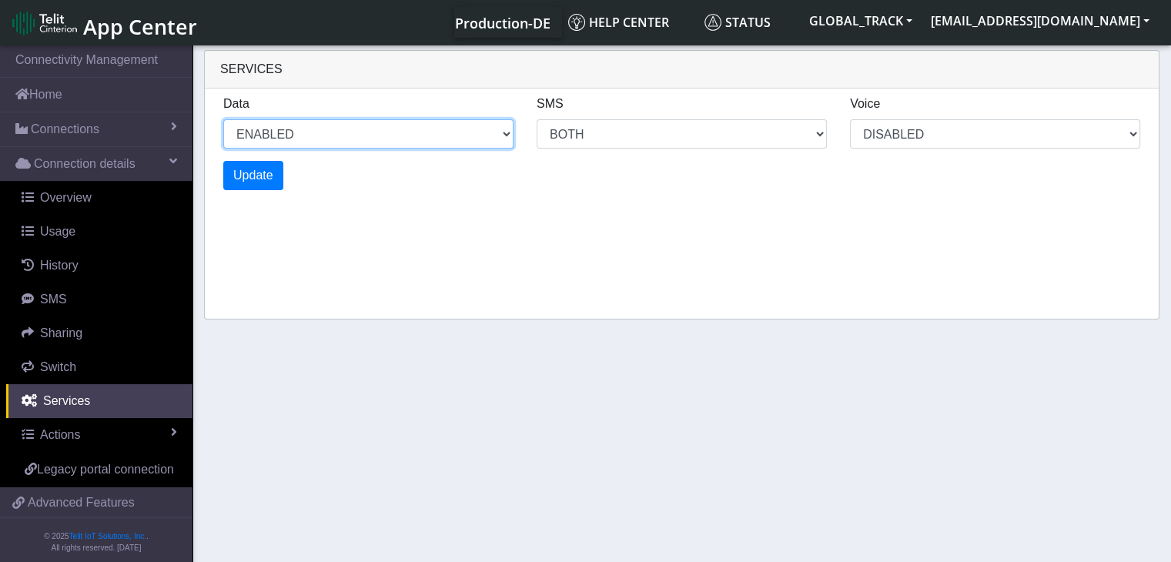
click at [296, 142] on select "ENABLED DISABLED" at bounding box center [368, 133] width 290 height 29
click at [223, 119] on select "ENABLED DISABLED" at bounding box center [368, 133] width 290 height 29
select select "5: 1"
select select "10: 6"
select select "2: 0"
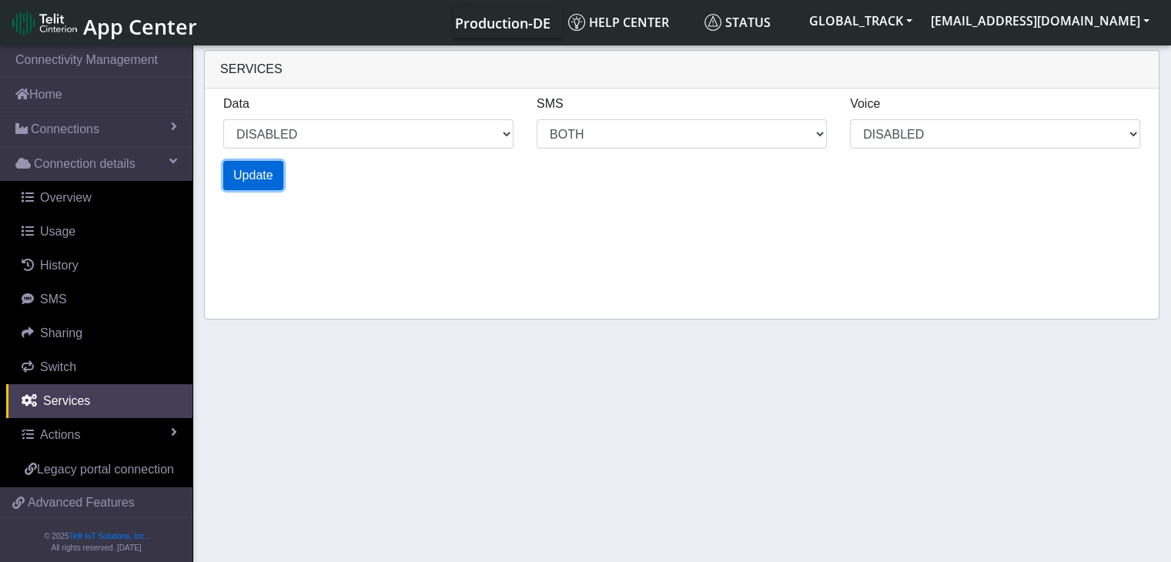
click at [268, 180] on span "Update" at bounding box center [253, 175] width 40 height 13
select select "9: 1"
select select "18: 6"
select select "4: 0"
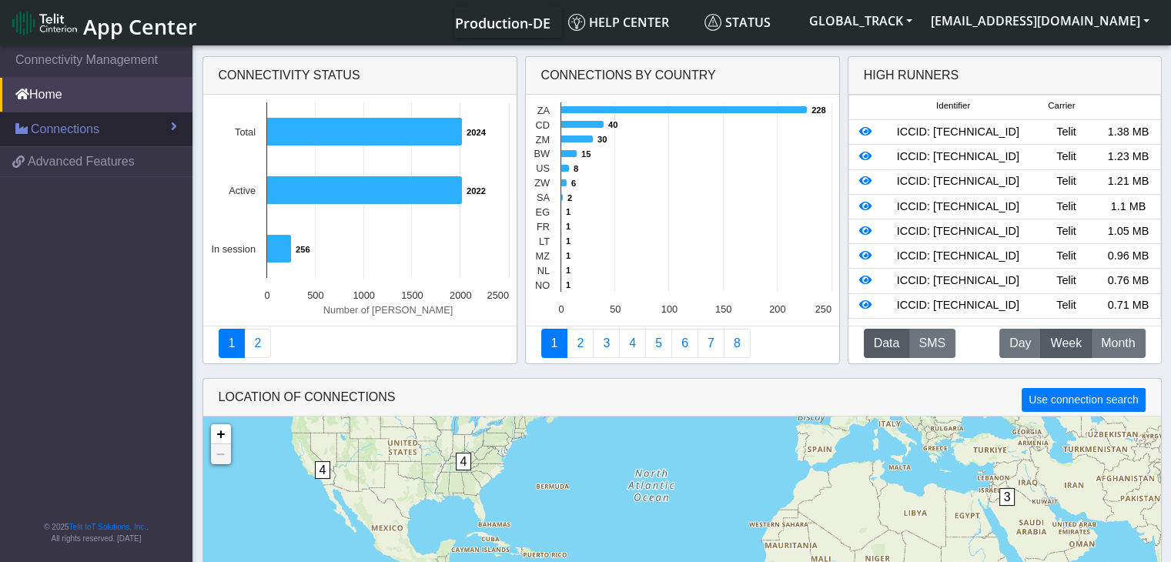
click at [161, 123] on link "Connections" at bounding box center [96, 129] width 193 height 34
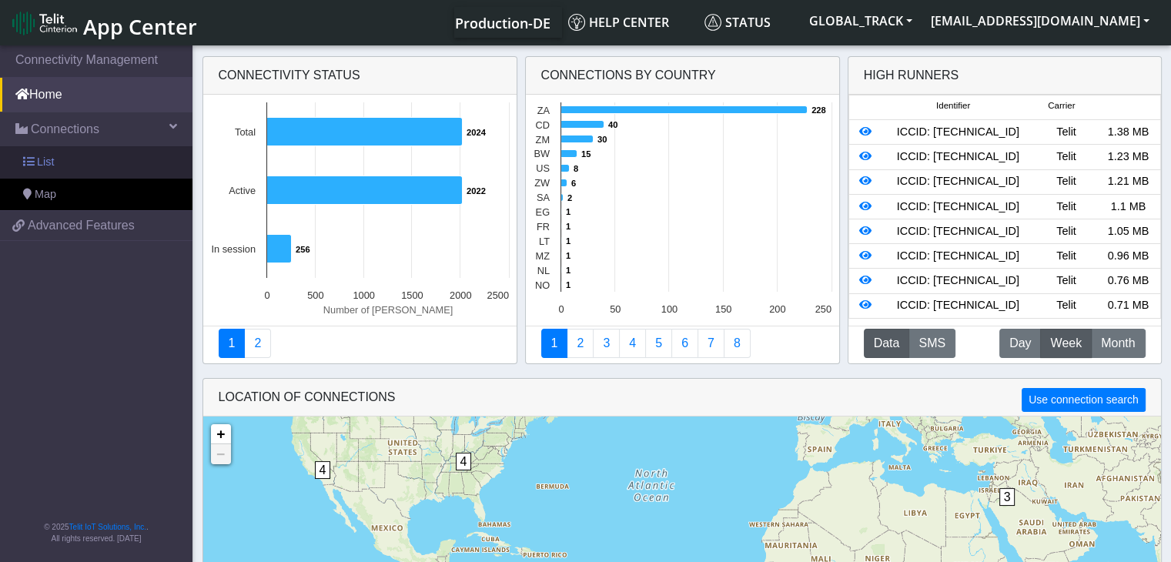
click at [116, 166] on link "List" at bounding box center [96, 162] width 193 height 32
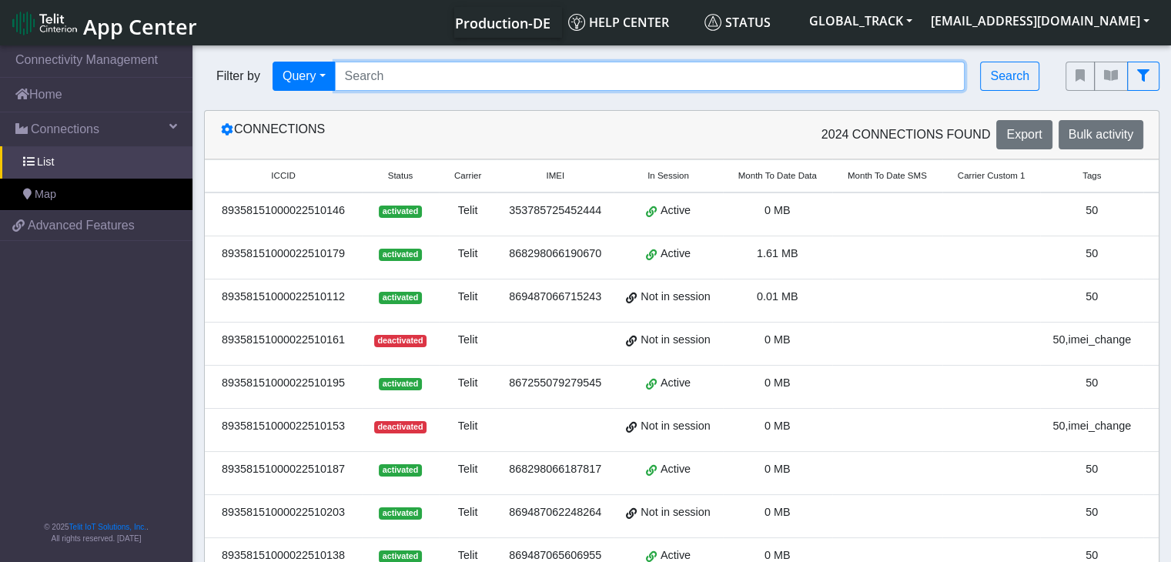
click at [394, 88] on input "Search..." at bounding box center [650, 76] width 631 height 29
paste input "89358151000024530456"
type input "89358151000024530456"
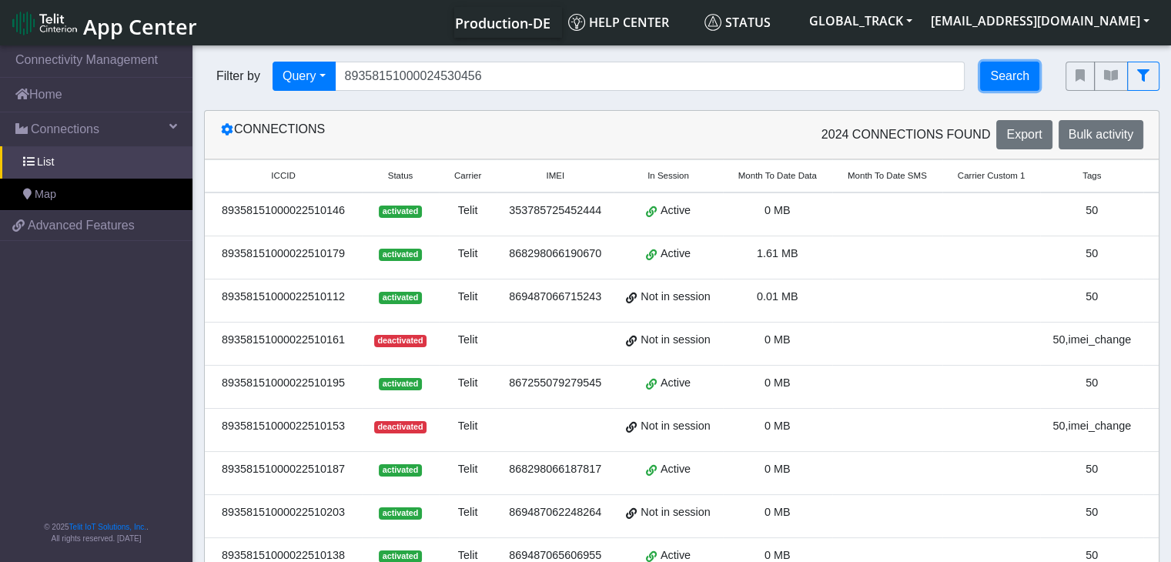
click at [1024, 71] on button "Search" at bounding box center [1009, 76] width 59 height 29
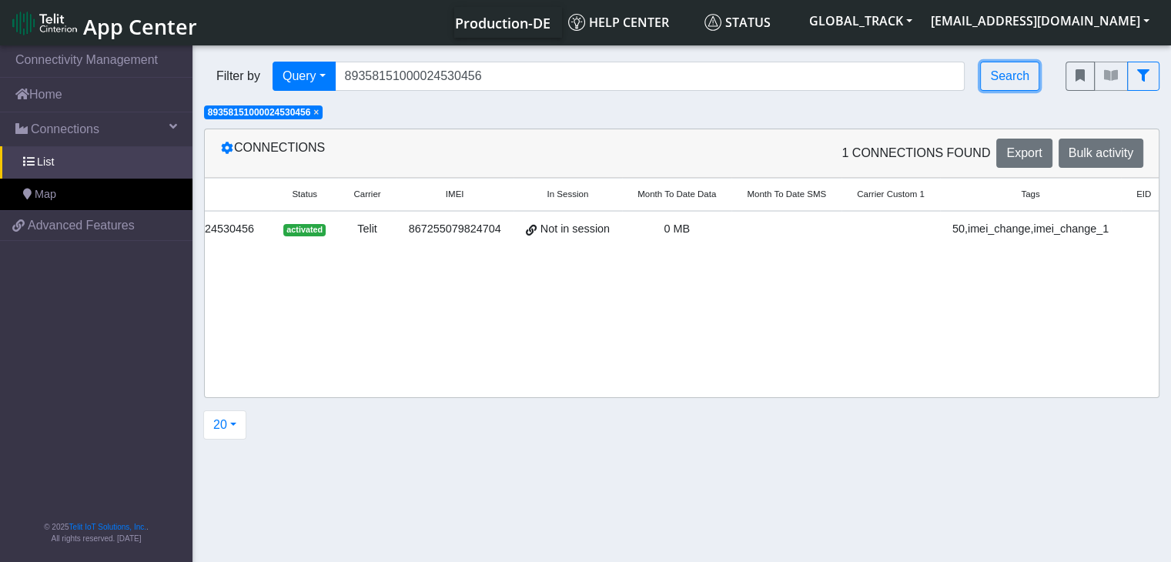
scroll to position [0, 142]
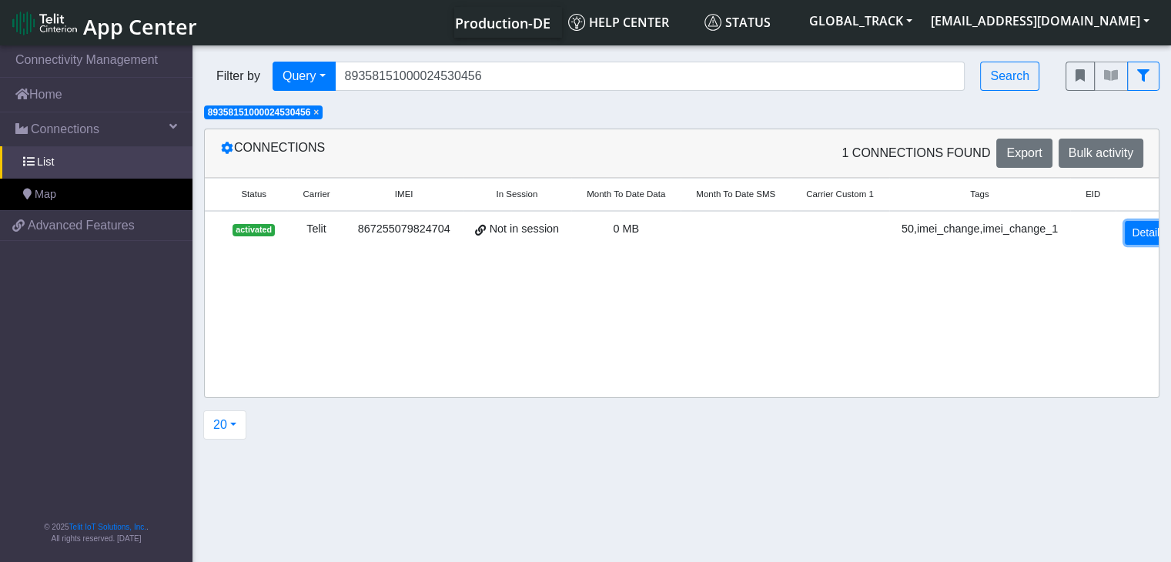
click at [1127, 236] on link "Detail" at bounding box center [1146, 233] width 42 height 24
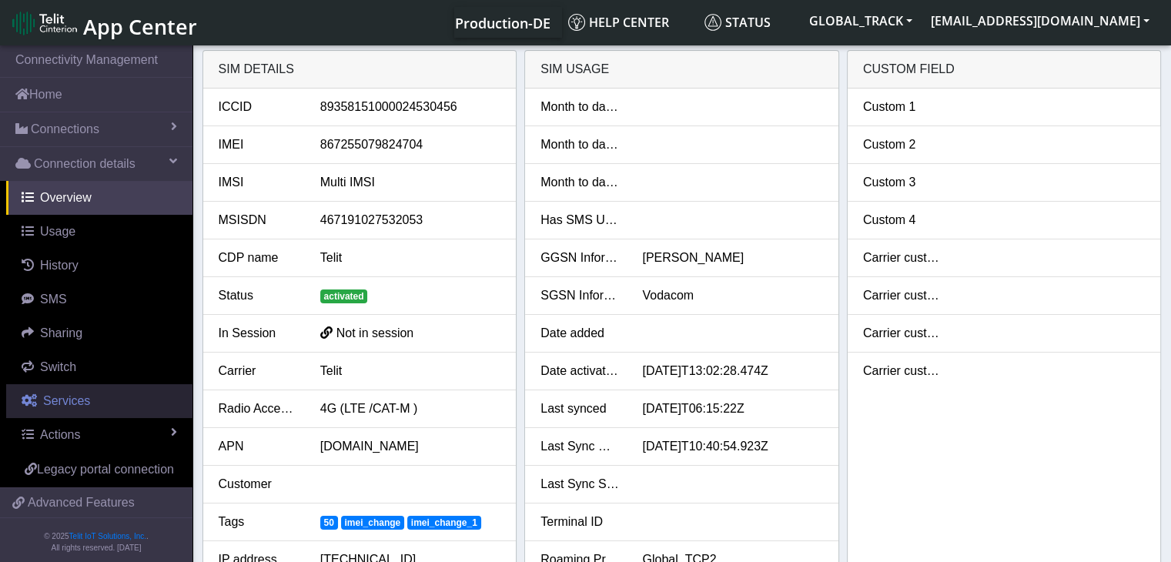
click at [99, 407] on link "Services" at bounding box center [99, 401] width 186 height 34
select select "1: 1"
select select "2: 6"
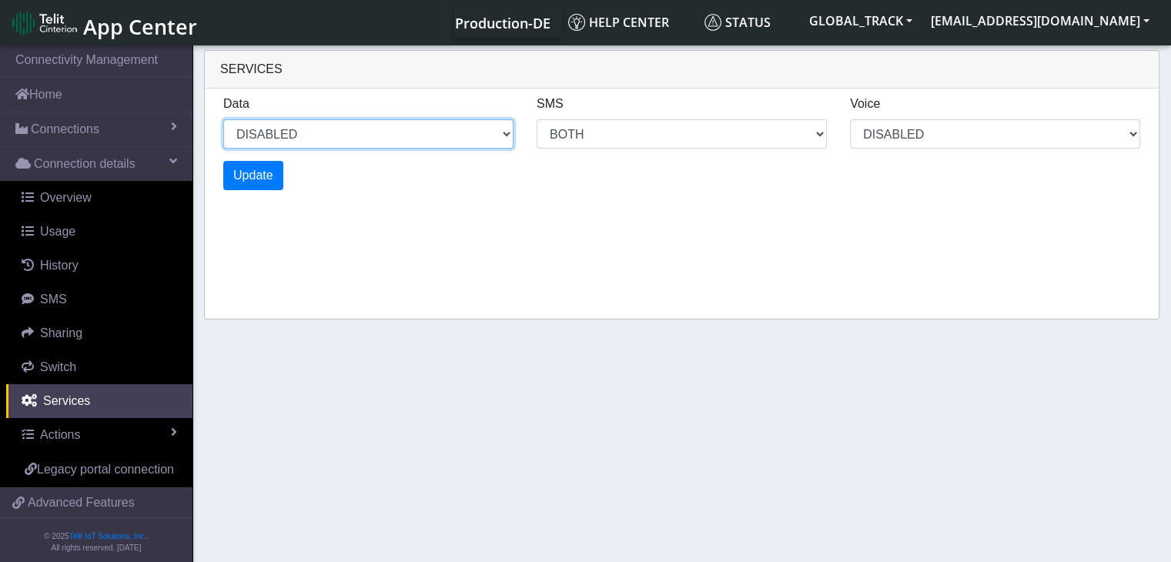
click at [308, 128] on select "ENABLED DISABLED" at bounding box center [368, 133] width 290 height 29
click at [223, 119] on select "ENABLED DISABLED" at bounding box center [368, 133] width 290 height 29
select select "2: 0"
select select "6: 6"
select select "1: 0"
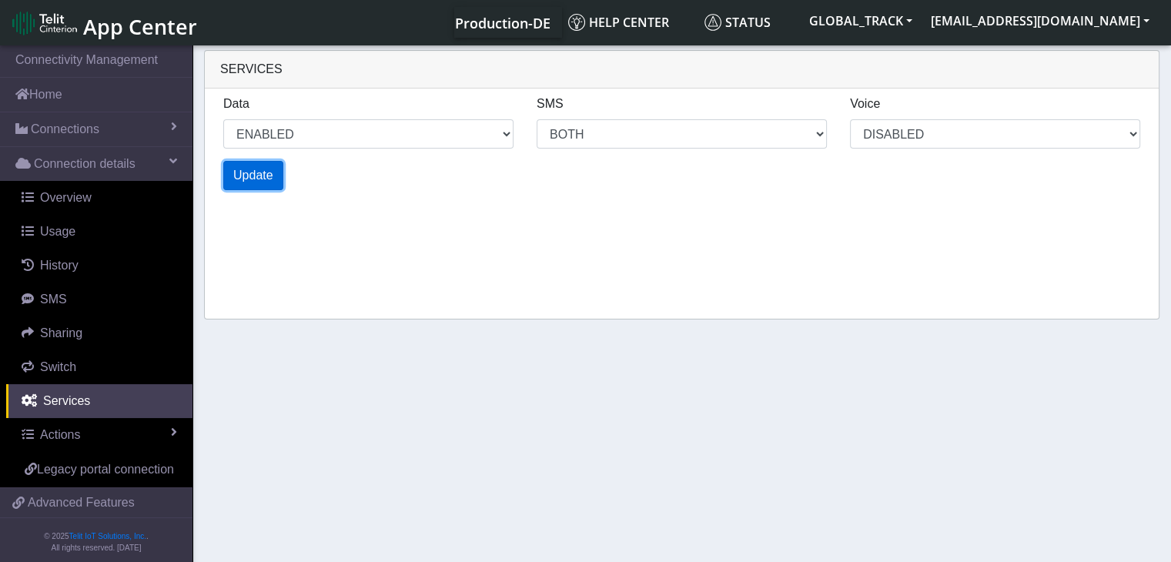
click at [268, 174] on span "Update" at bounding box center [253, 175] width 40 height 13
select select "6: 0"
select select "14: 6"
select select "3: 0"
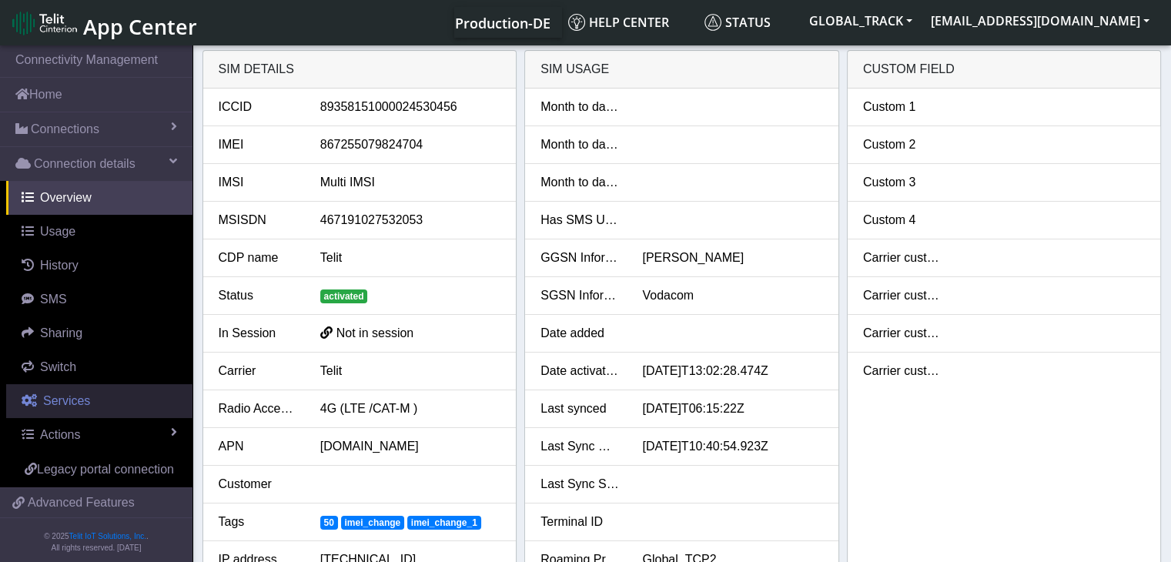
click at [82, 412] on link "Services" at bounding box center [99, 401] width 186 height 34
select select "2: 6"
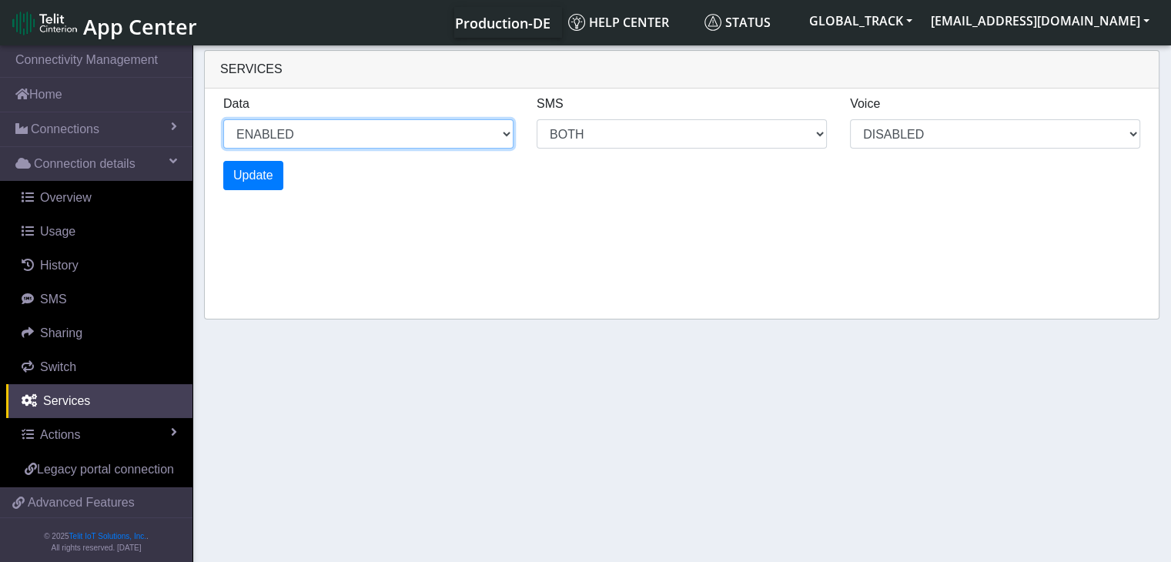
click at [280, 133] on select "ENABLED DISABLED" at bounding box center [368, 133] width 290 height 29
click at [223, 119] on select "ENABLED DISABLED" at bounding box center [368, 133] width 290 height 29
select select "3: 1"
select select "6: 6"
select select "1: 0"
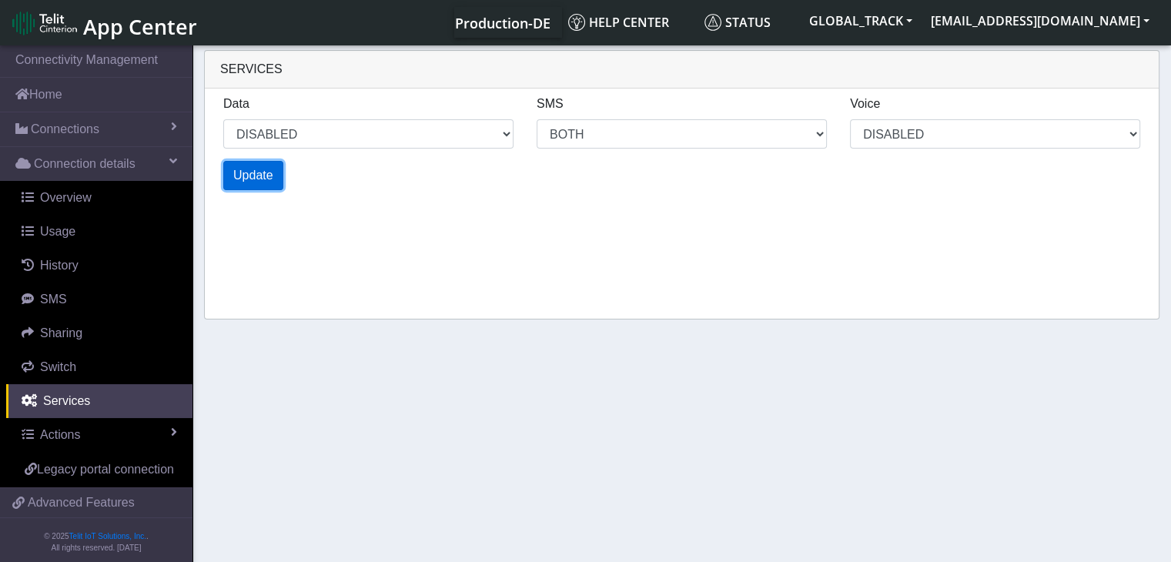
click at [265, 179] on span "Update" at bounding box center [253, 175] width 40 height 13
select select "7: 1"
select select "14: 6"
select select "3: 0"
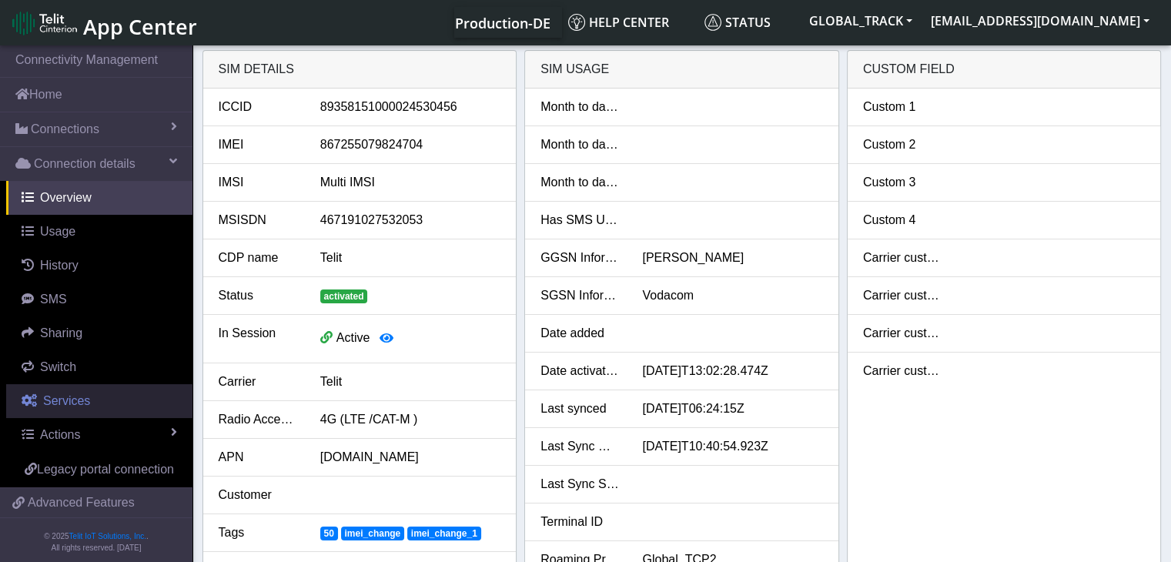
click at [122, 401] on link "Services" at bounding box center [99, 401] width 186 height 34
select select "1: 1"
select select "2: 6"
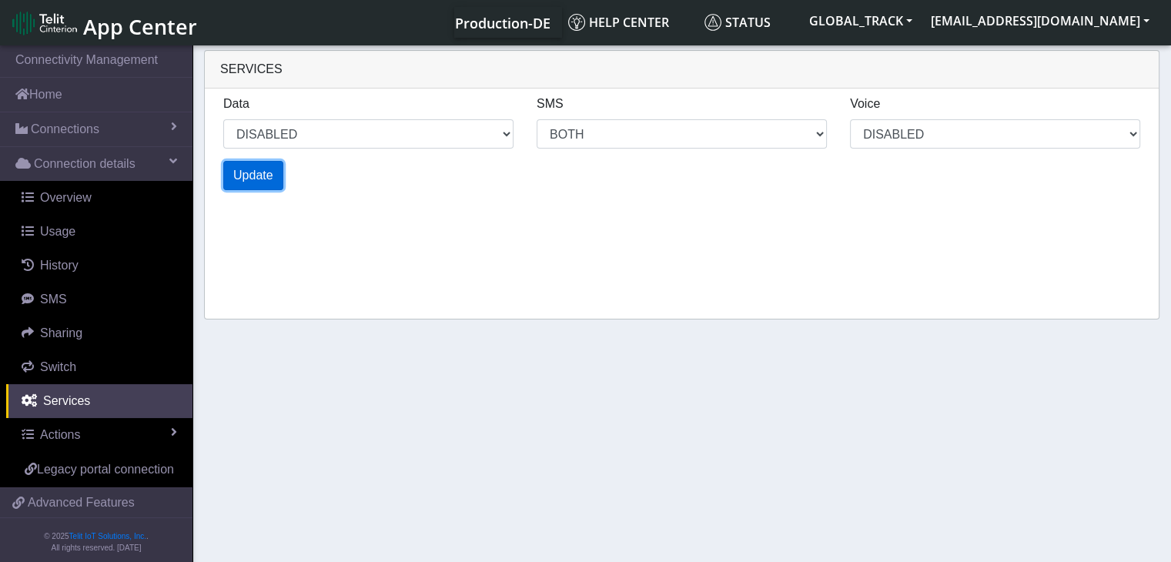
click at [273, 183] on button "Update" at bounding box center [253, 175] width 60 height 29
select select "3: 1"
select select "6: 6"
select select "1: 0"
select select "5: 1"
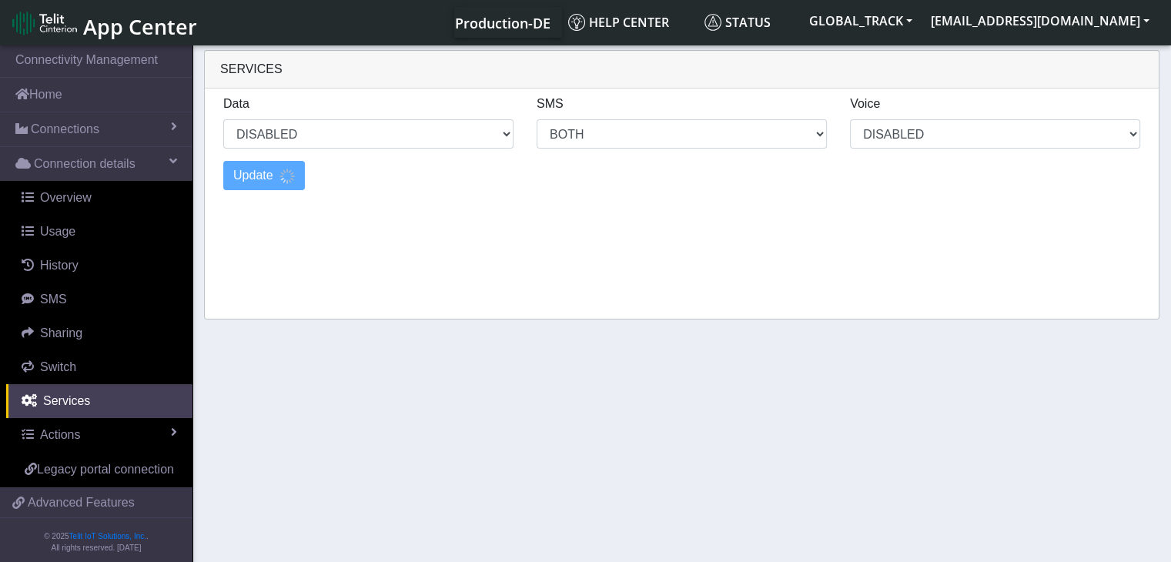
select select "10: 6"
select select "2: 0"
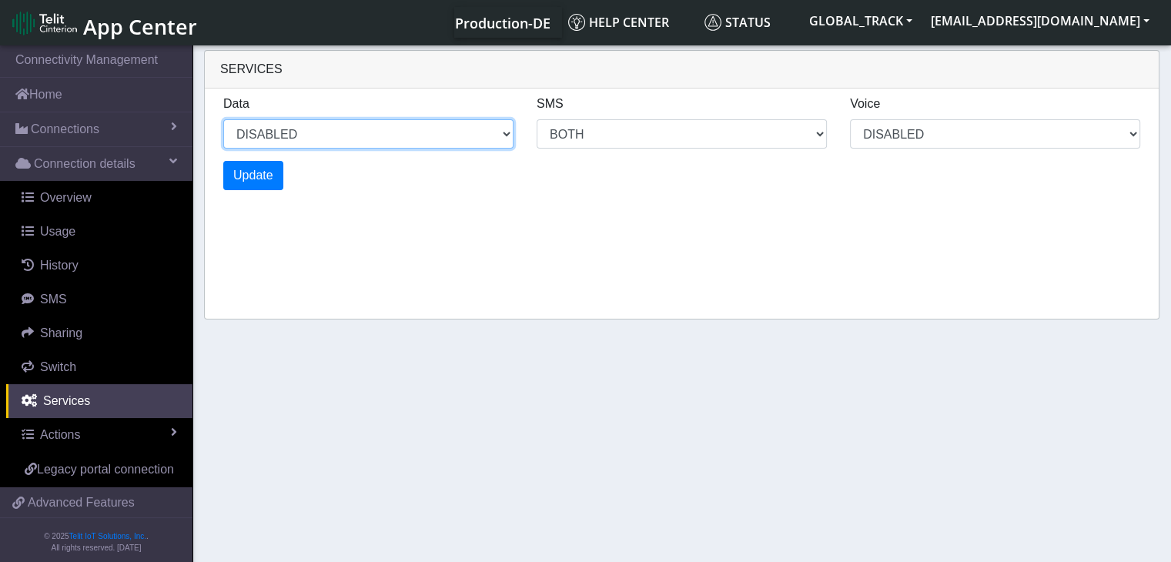
click at [311, 139] on select "ENABLED DISABLED" at bounding box center [368, 133] width 290 height 29
click at [223, 119] on select "ENABLED DISABLED" at bounding box center [368, 133] width 290 height 29
click at [305, 139] on select "ENABLED DISABLED" at bounding box center [368, 133] width 290 height 29
click at [223, 119] on select "ENABLED DISABLED" at bounding box center [368, 133] width 290 height 29
select select "6: 0"
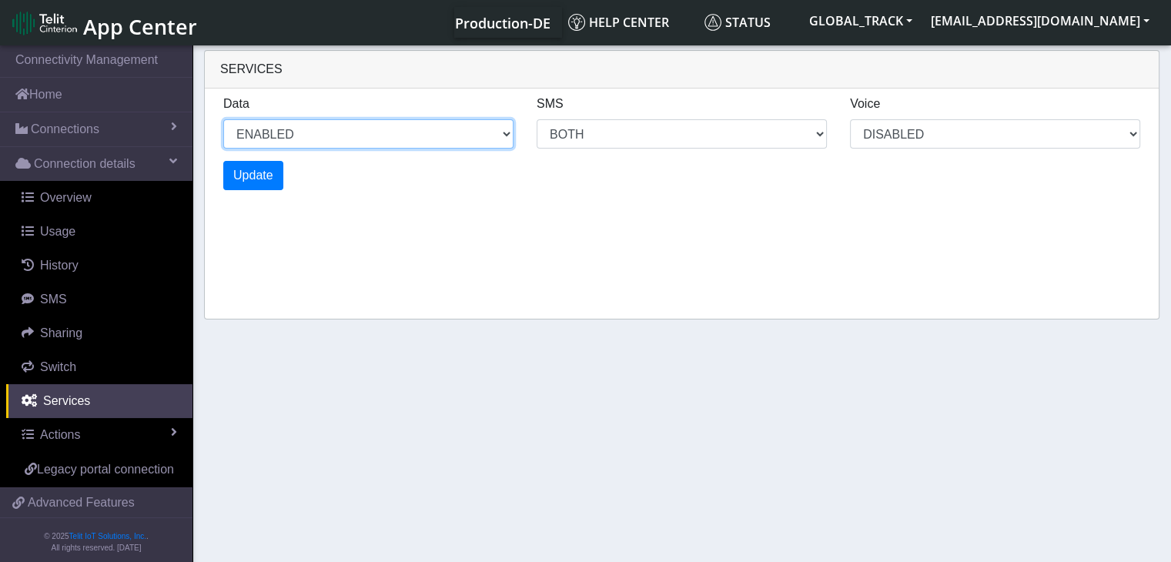
select select "14: 6"
select select "3: 0"
click at [270, 174] on span "Update" at bounding box center [253, 175] width 40 height 13
select select "10: 0"
select select "22: 6"
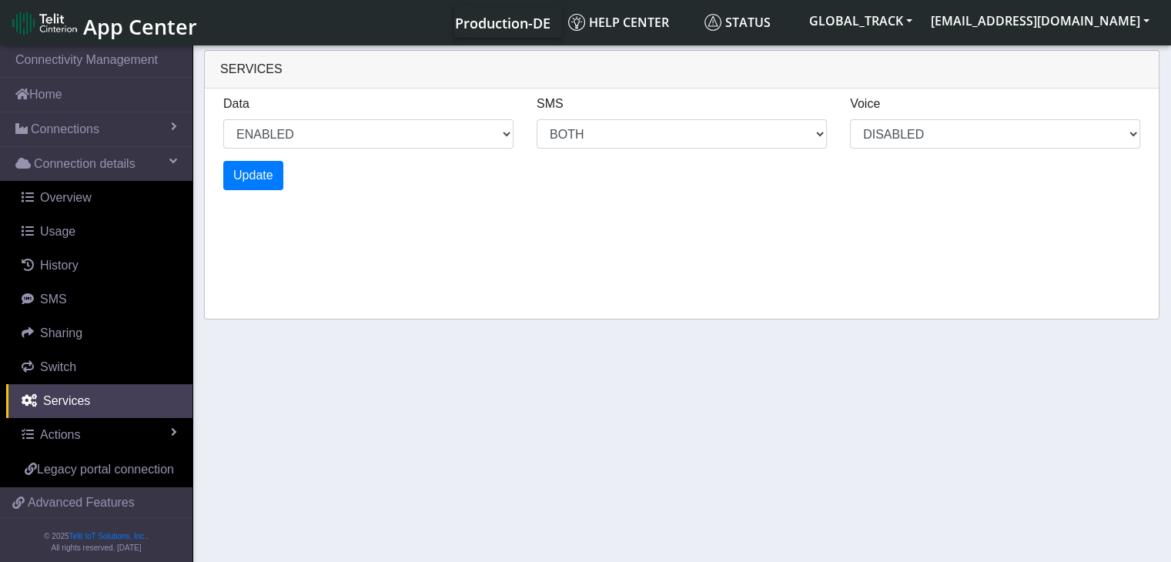
select select "5: 0"
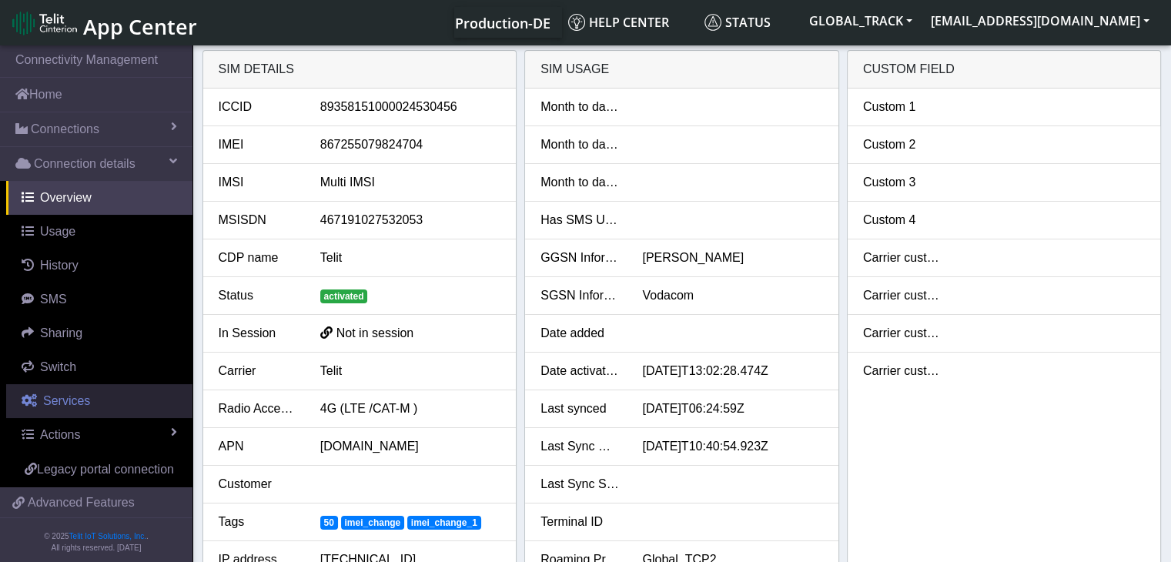
click at [97, 410] on link "Services" at bounding box center [99, 401] width 186 height 34
select select "2: 6"
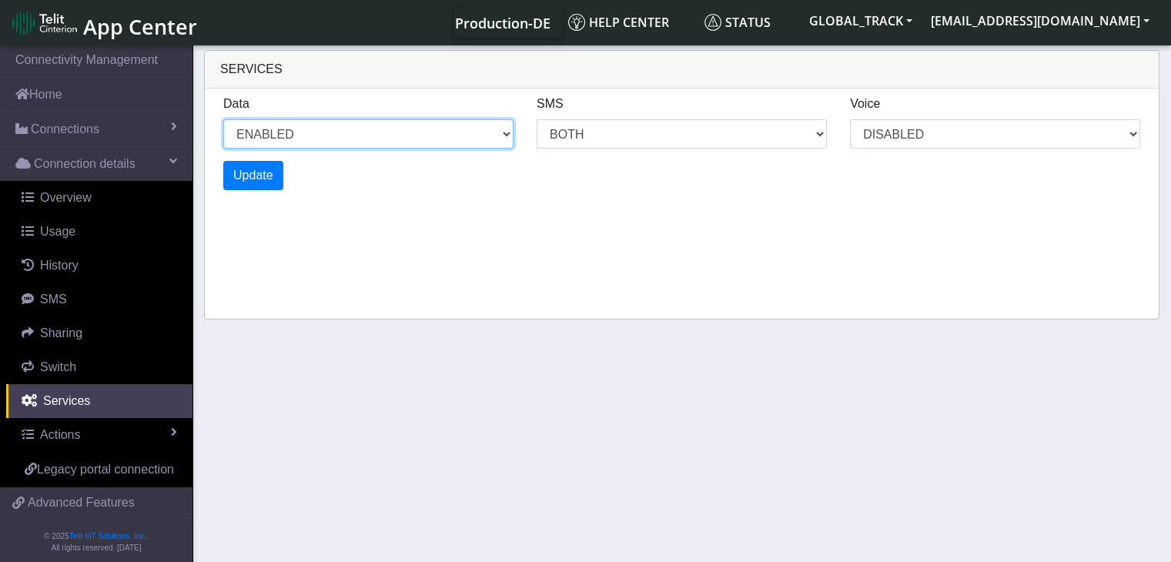
click at [495, 140] on select "ENABLED DISABLED" at bounding box center [368, 133] width 290 height 29
click at [223, 119] on select "ENABLED DISABLED" at bounding box center [368, 133] width 290 height 29
click at [327, 139] on select "ENABLED DISABLED" at bounding box center [368, 133] width 290 height 29
click at [223, 119] on select "ENABLED DISABLED" at bounding box center [368, 133] width 290 height 29
select select "3: 1"
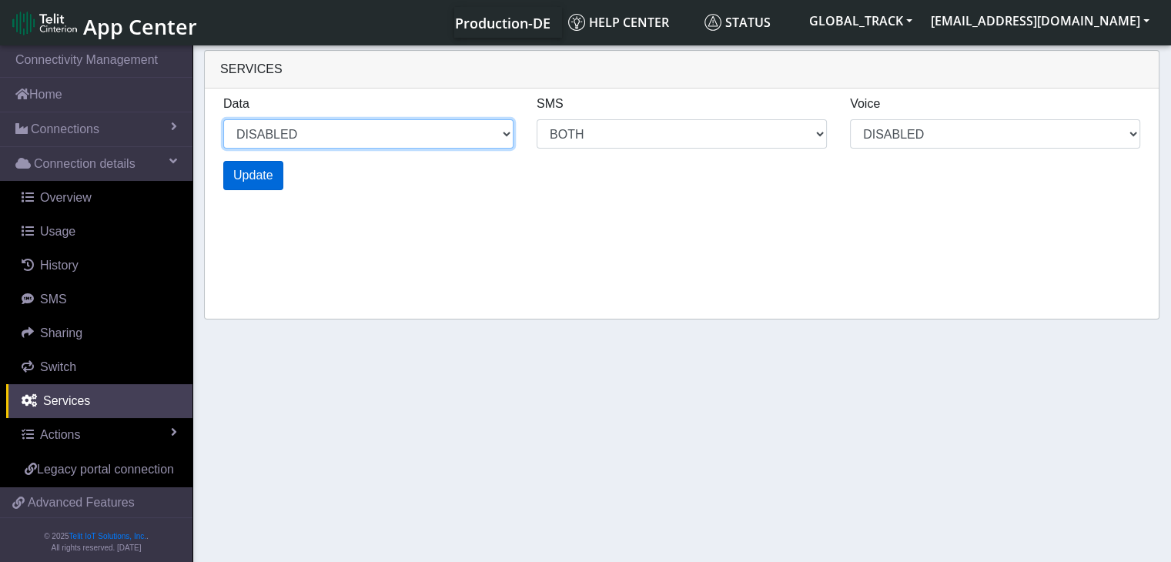
select select "6: 6"
select select "1: 0"
click at [276, 173] on button "Update" at bounding box center [253, 175] width 60 height 29
select select "7: 1"
select select "14: 6"
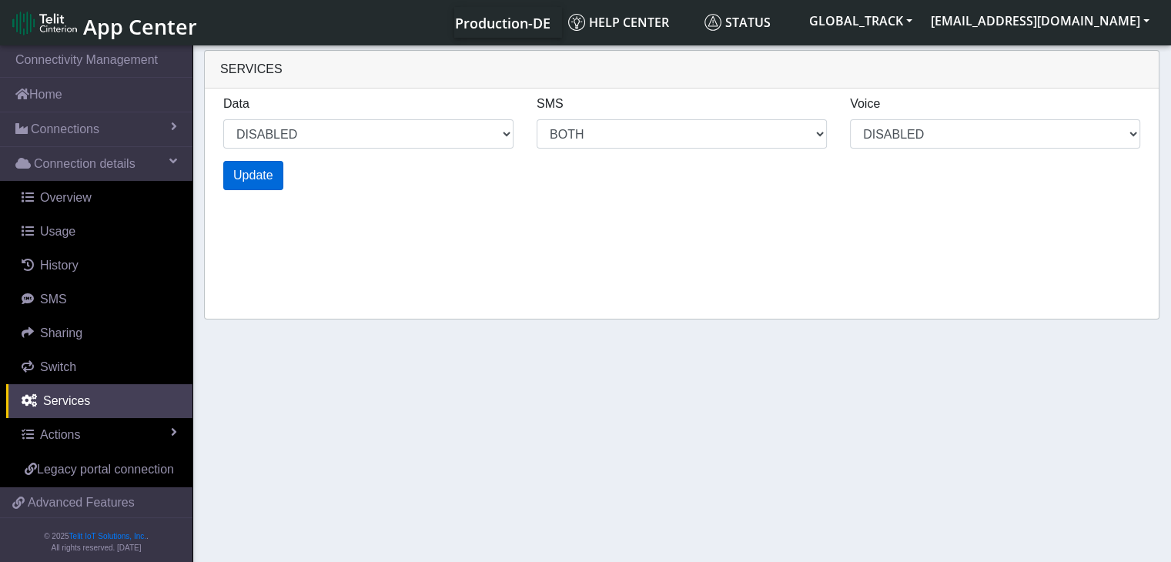
select select "3: 0"
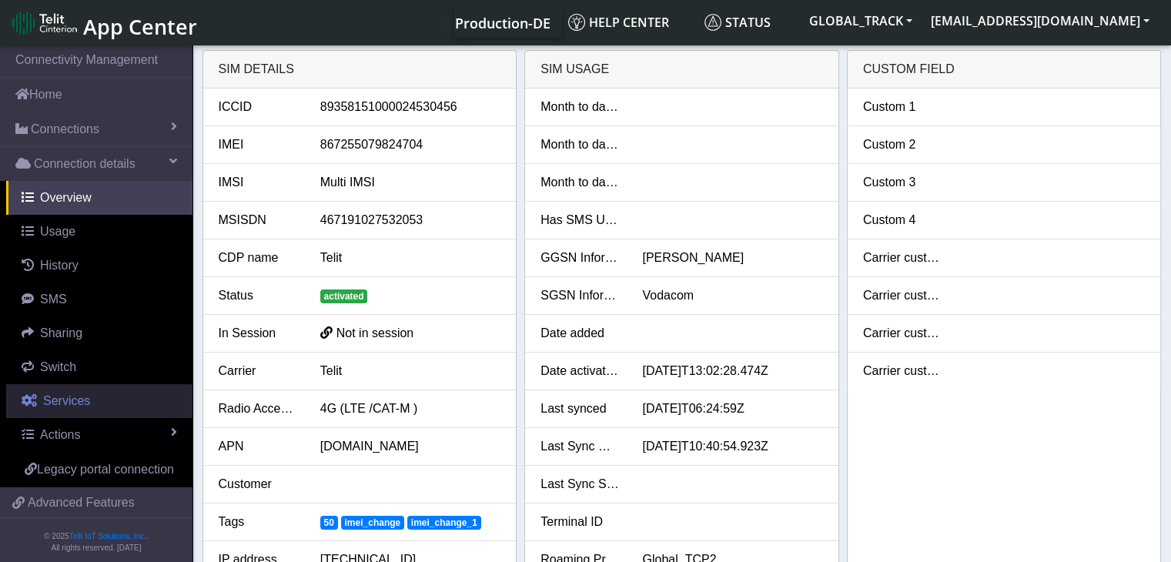
click at [89, 404] on link "Services" at bounding box center [99, 401] width 186 height 34
select select "1: 1"
select select "2: 6"
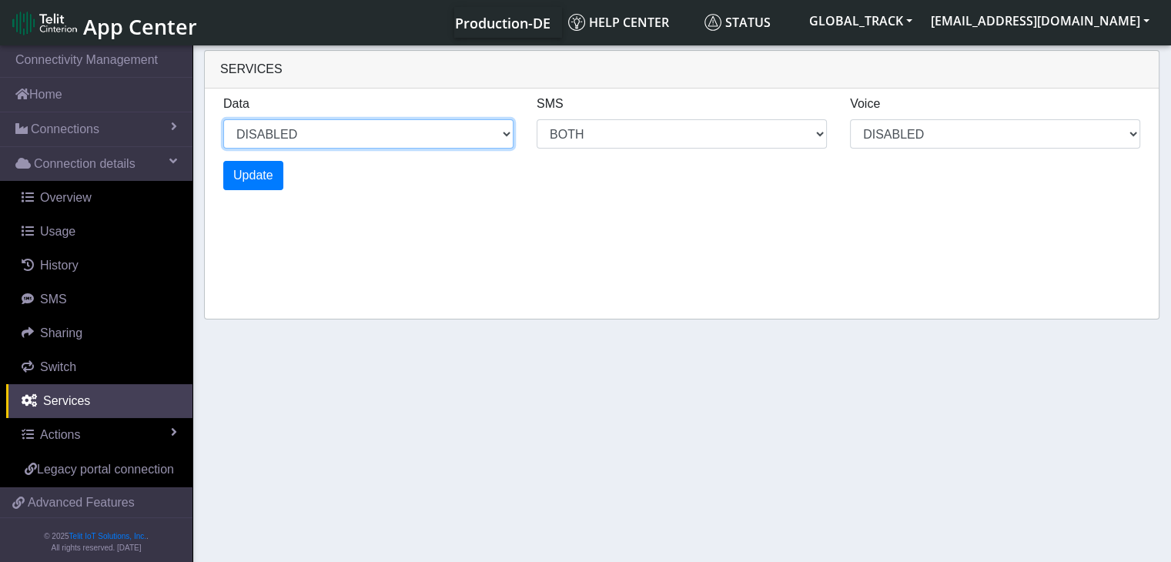
click at [401, 127] on select "ENABLED DISABLED" at bounding box center [368, 133] width 290 height 29
click at [223, 119] on select "ENABLED DISABLED" at bounding box center [368, 133] width 290 height 29
select select "2: 0"
select select "6: 6"
select select "1: 0"
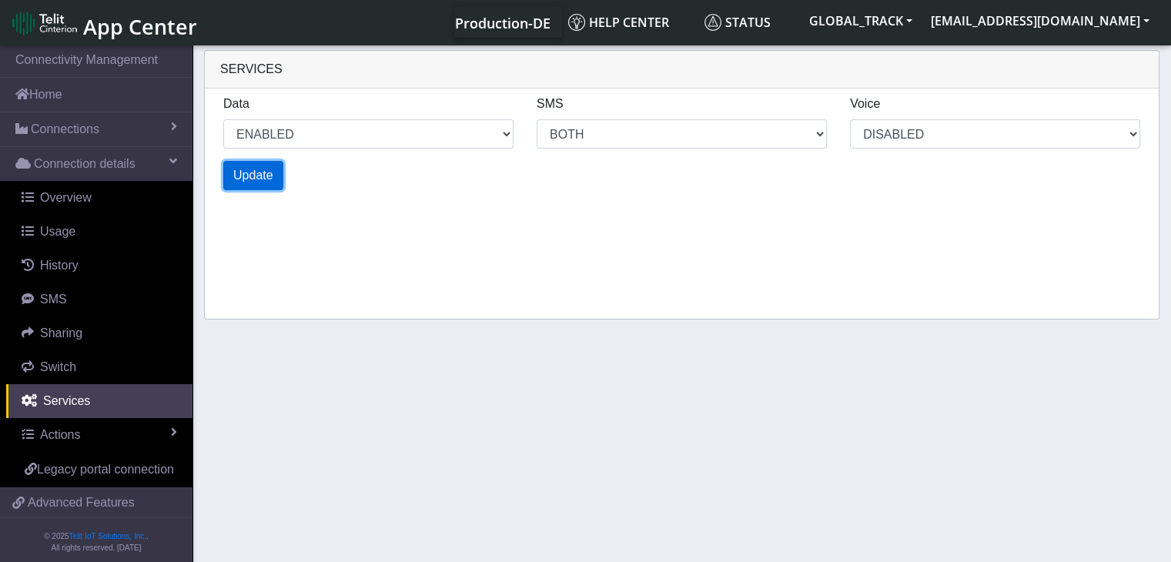
click at [277, 168] on button "Update" at bounding box center [253, 175] width 60 height 29
select select "6: 0"
select select "14: 6"
select select "3: 0"
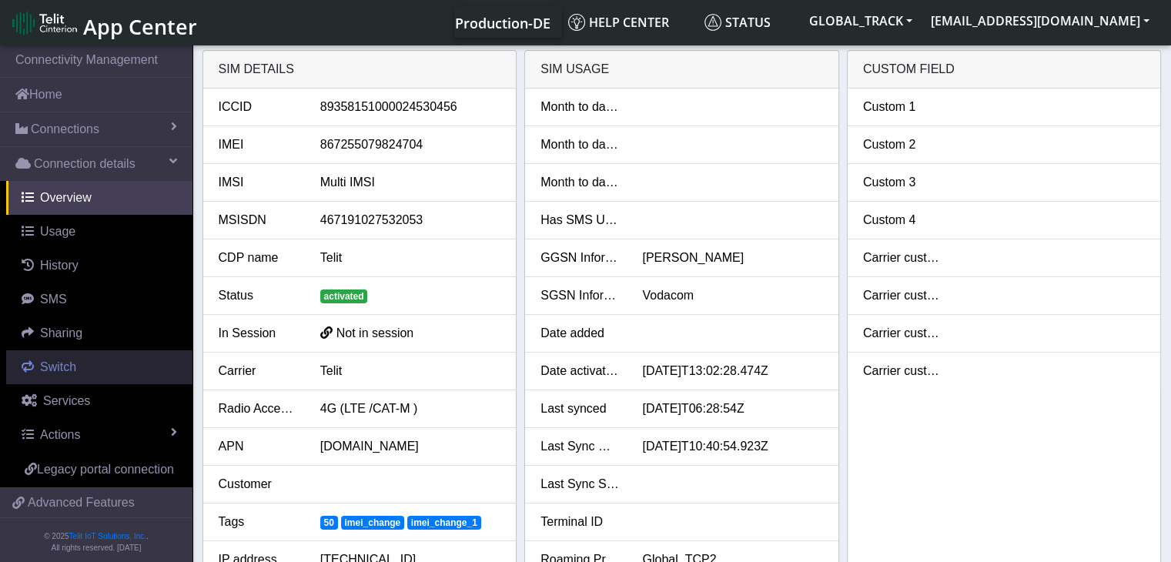
click at [69, 364] on span "Switch" at bounding box center [58, 366] width 36 height 13
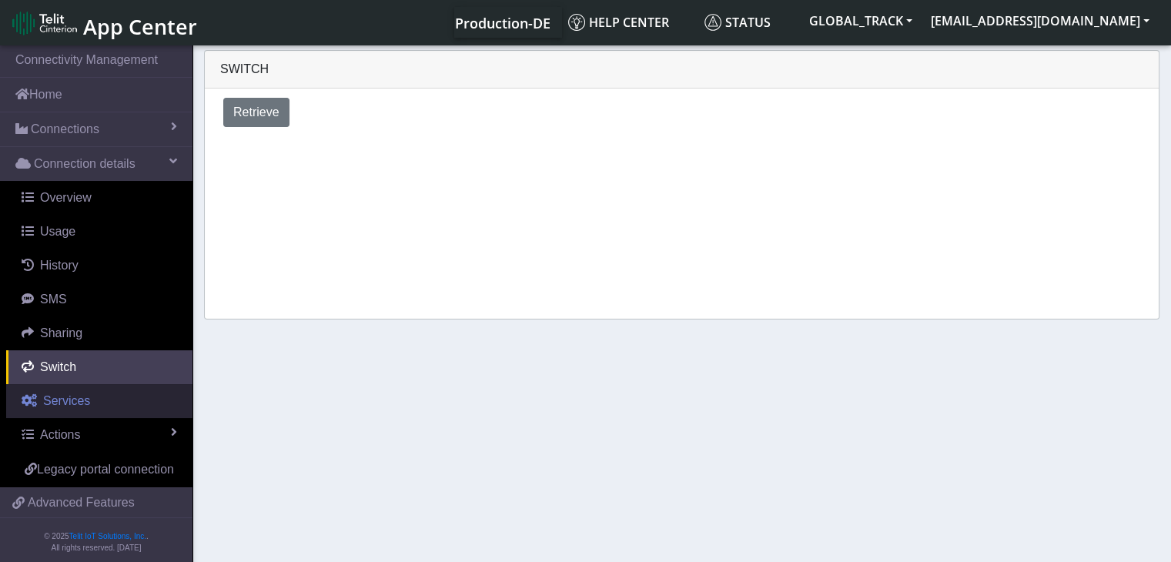
click at [86, 404] on span "Services" at bounding box center [66, 400] width 47 height 13
select select "2: 6"
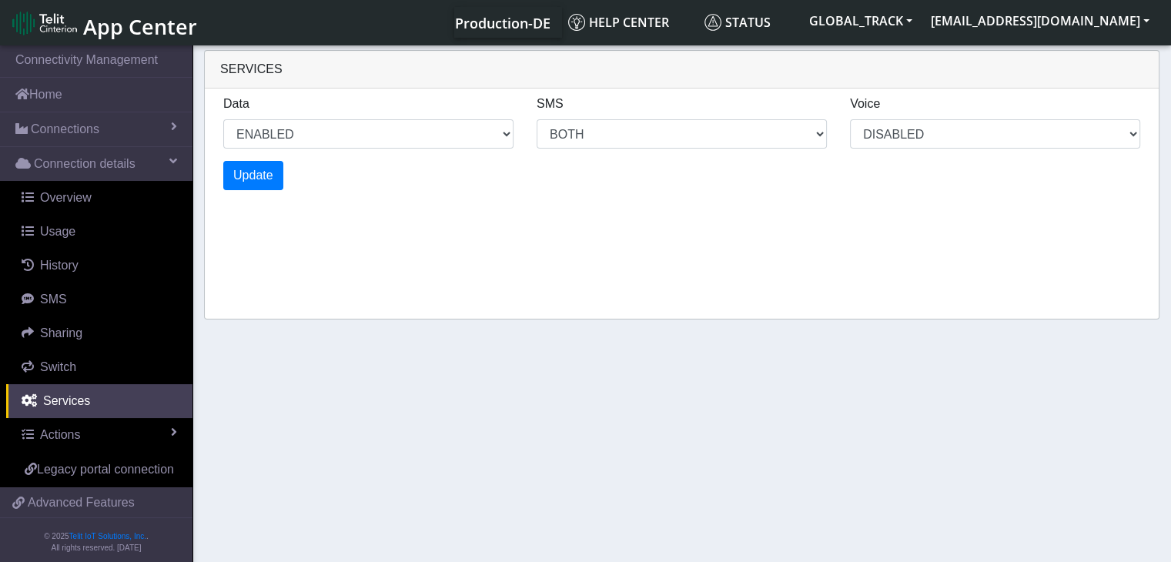
click at [1136, 268] on div "Services Data ENABLED DISABLED SMS MO MT BOTH DISABLED Voice DISABLED Update" at bounding box center [682, 185] width 956 height 270
drag, startPoint x: 364, startPoint y: 133, endPoint x: 354, endPoint y: 133, distance: 10.0
click at [364, 133] on select "ENABLED DISABLED" at bounding box center [368, 133] width 290 height 29
click at [223, 119] on select "ENABLED DISABLED" at bounding box center [368, 133] width 290 height 29
select select "3: 1"
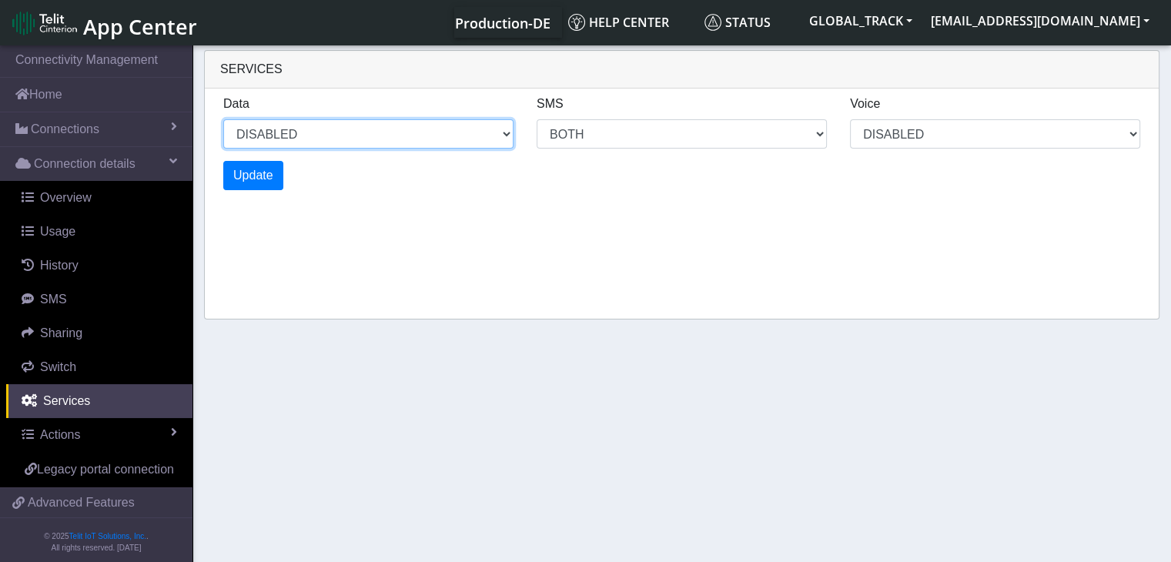
select select "6: 6"
select select "1: 0"
click at [270, 169] on span "Update" at bounding box center [253, 175] width 40 height 13
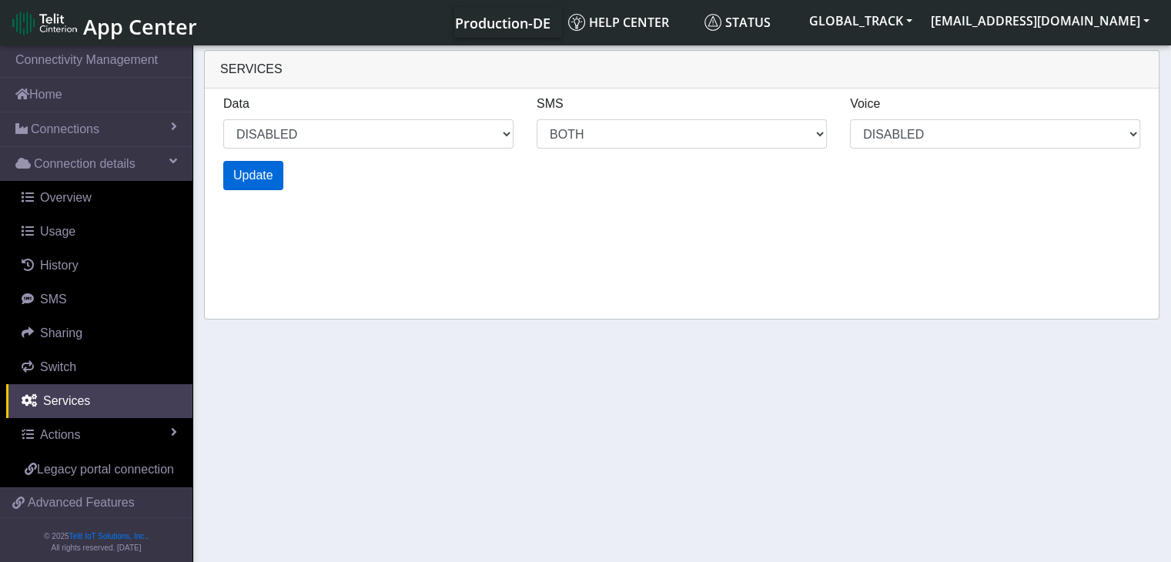
select select "7: 1"
select select "14: 6"
select select "3: 0"
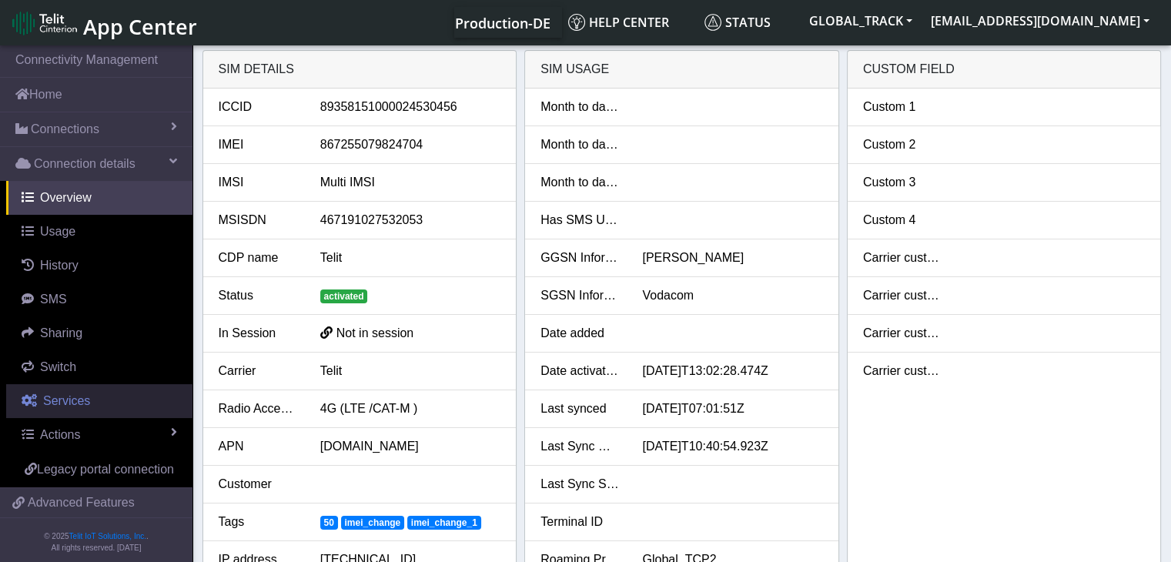
click at [85, 404] on span "Services" at bounding box center [66, 400] width 47 height 13
select select "1: 1"
select select "2: 6"
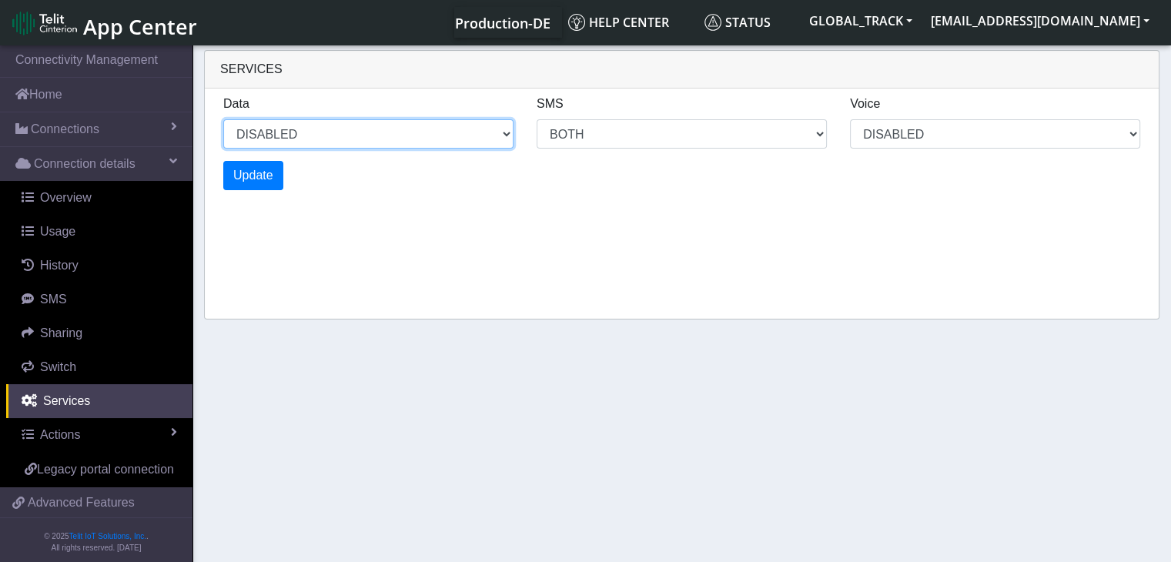
drag, startPoint x: 303, startPoint y: 138, endPoint x: 296, endPoint y: 146, distance: 10.9
click at [303, 138] on select "ENABLED DISABLED" at bounding box center [368, 133] width 290 height 29
click at [223, 119] on select "ENABLED DISABLED" at bounding box center [368, 133] width 290 height 29
select select "2: 0"
select select "6: 6"
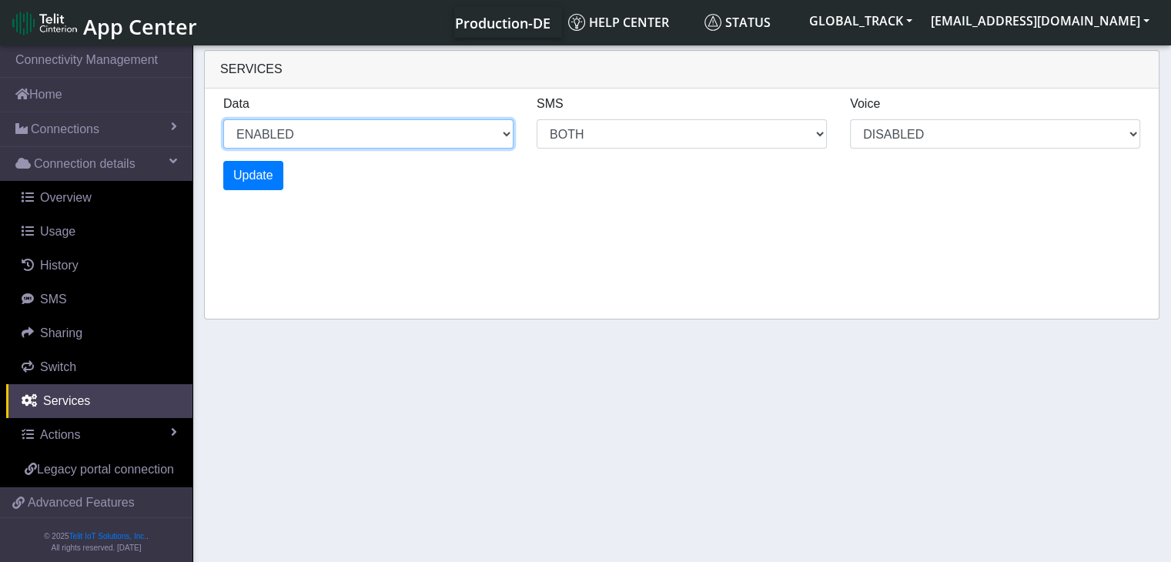
select select "1: 0"
click at [267, 182] on span "Update" at bounding box center [253, 175] width 40 height 13
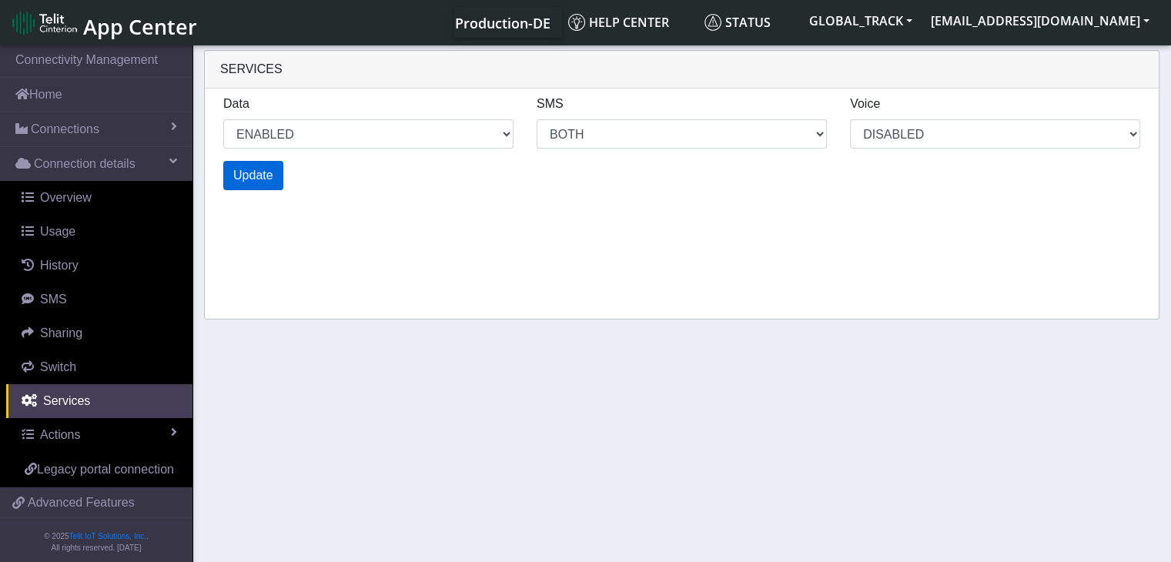
select select "6: 0"
select select "14: 6"
select select "3: 0"
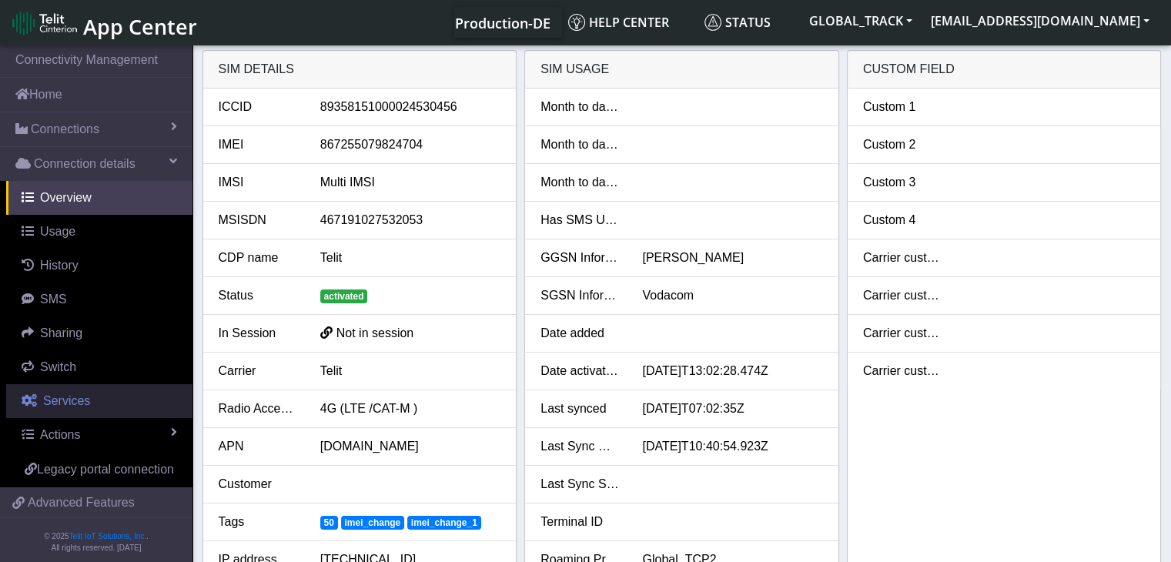
click at [101, 407] on link "Services" at bounding box center [99, 401] width 186 height 34
select select "2: 6"
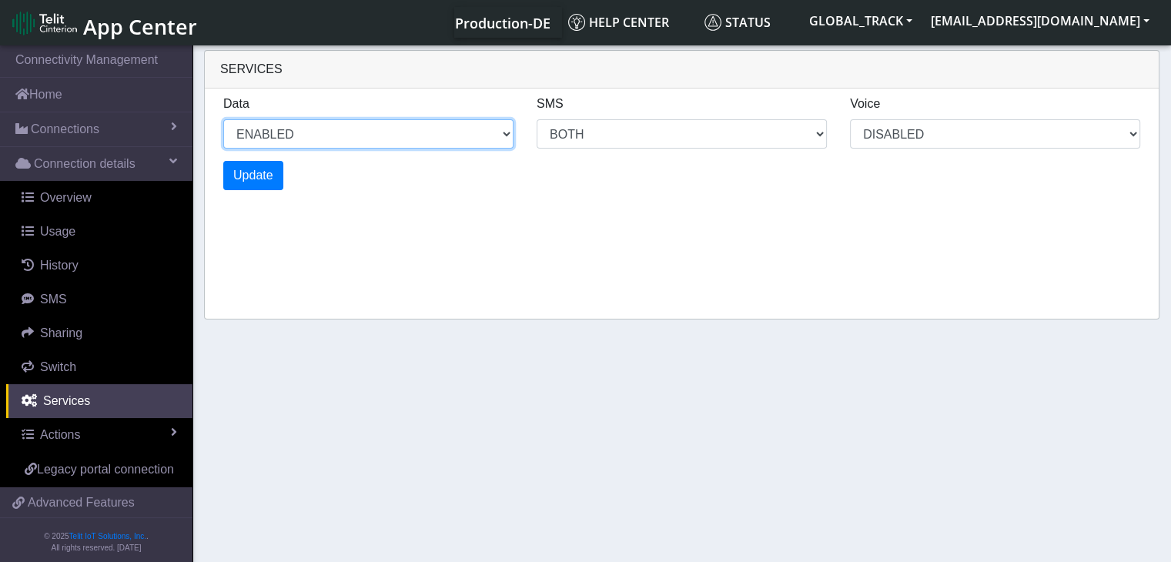
drag, startPoint x: 300, startPoint y: 127, endPoint x: 296, endPoint y: 135, distance: 9.0
click at [300, 127] on select "ENABLED DISABLED" at bounding box center [368, 133] width 290 height 29
click at [223, 119] on select "ENABLED DISABLED" at bounding box center [368, 133] width 290 height 29
select select "3: 1"
select select "6: 6"
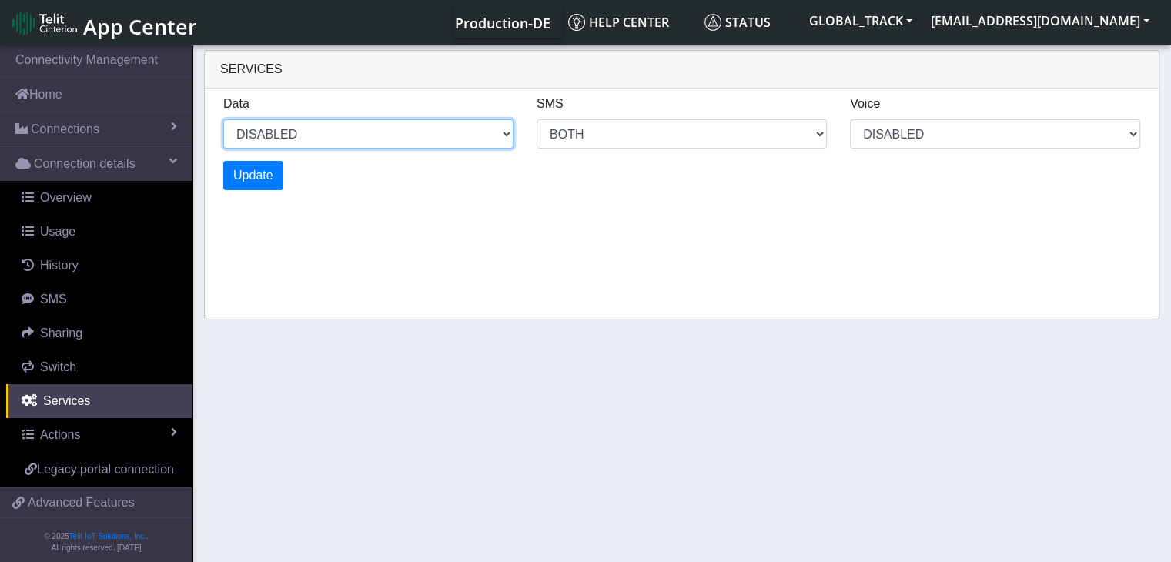
select select "1: 0"
click at [273, 168] on button "Update" at bounding box center [253, 175] width 60 height 29
select select "7: 1"
select select "14: 6"
select select "3: 0"
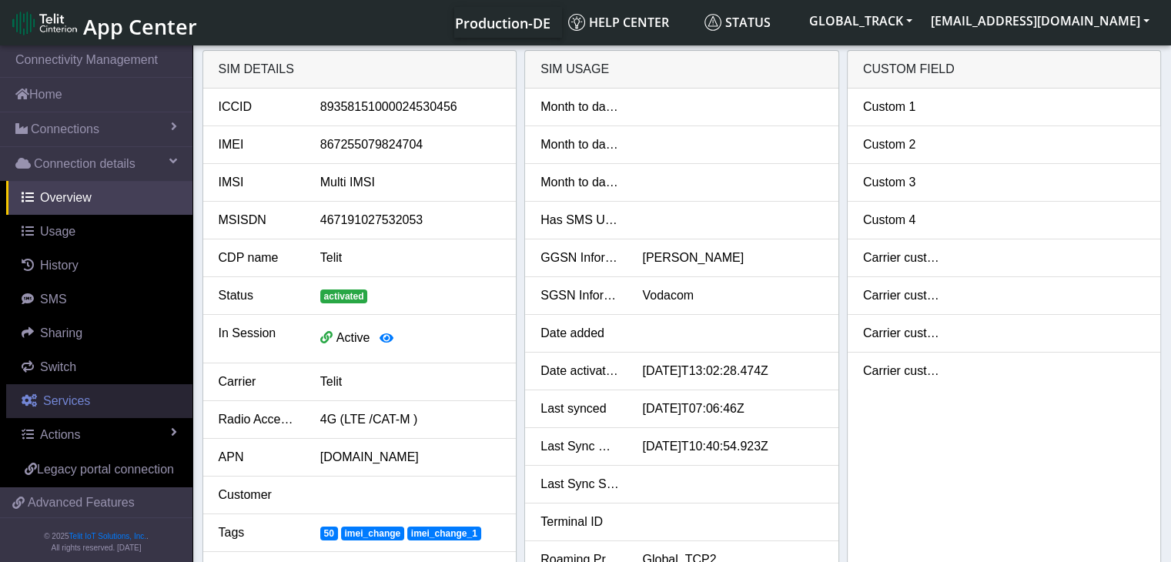
click at [109, 410] on link "Services" at bounding box center [99, 401] width 186 height 34
select select "1: 1"
select select "2: 6"
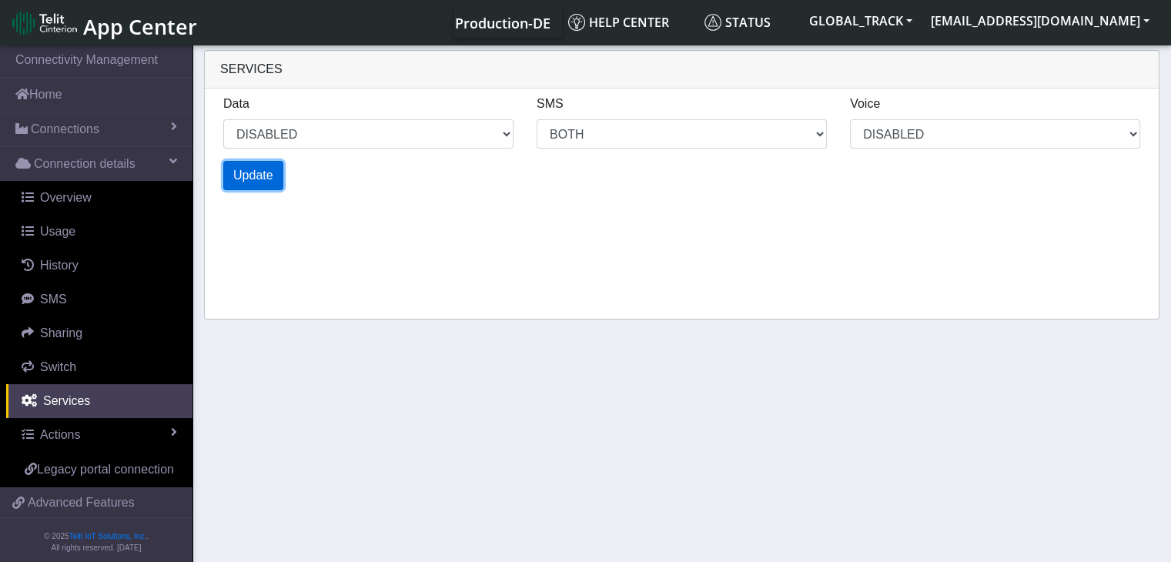
click at [248, 169] on span "Update" at bounding box center [253, 175] width 40 height 13
select select "3: 1"
select select "6: 6"
select select "1: 0"
select select "5: 1"
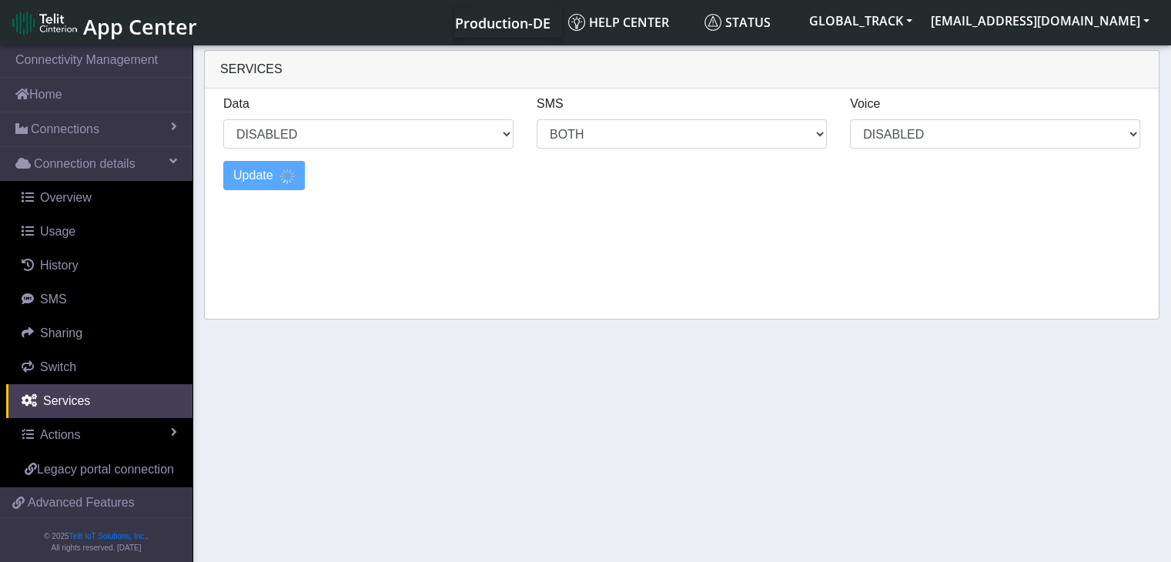
select select "10: 6"
select select "2: 0"
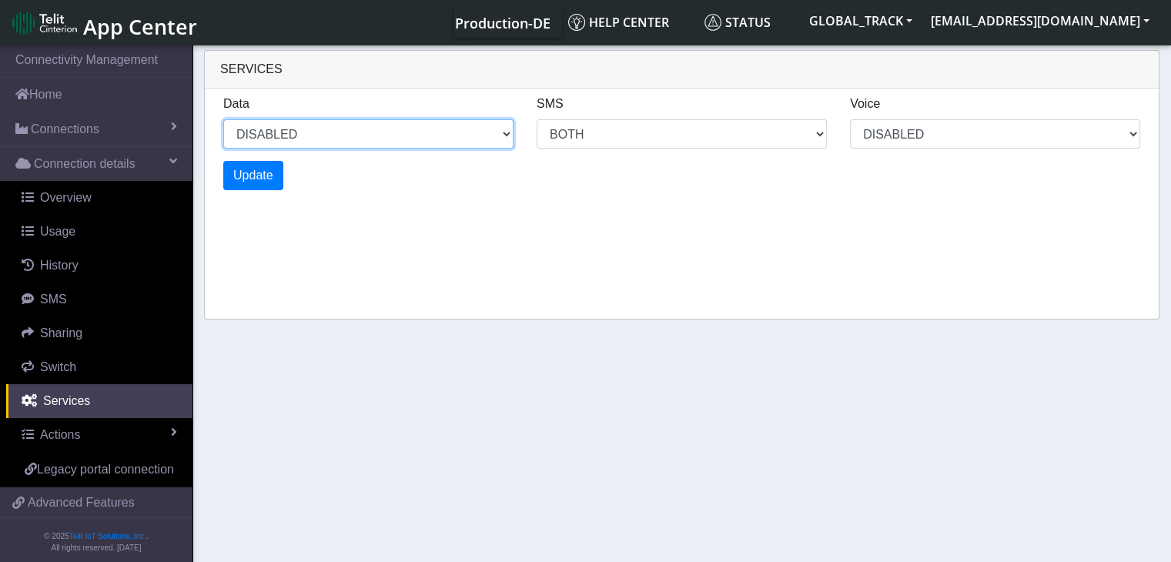
click at [484, 136] on select "ENABLED DISABLED" at bounding box center [368, 133] width 290 height 29
click at [223, 119] on select "ENABLED DISABLED" at bounding box center [368, 133] width 290 height 29
select select "6: 0"
select select "14: 6"
select select "3: 0"
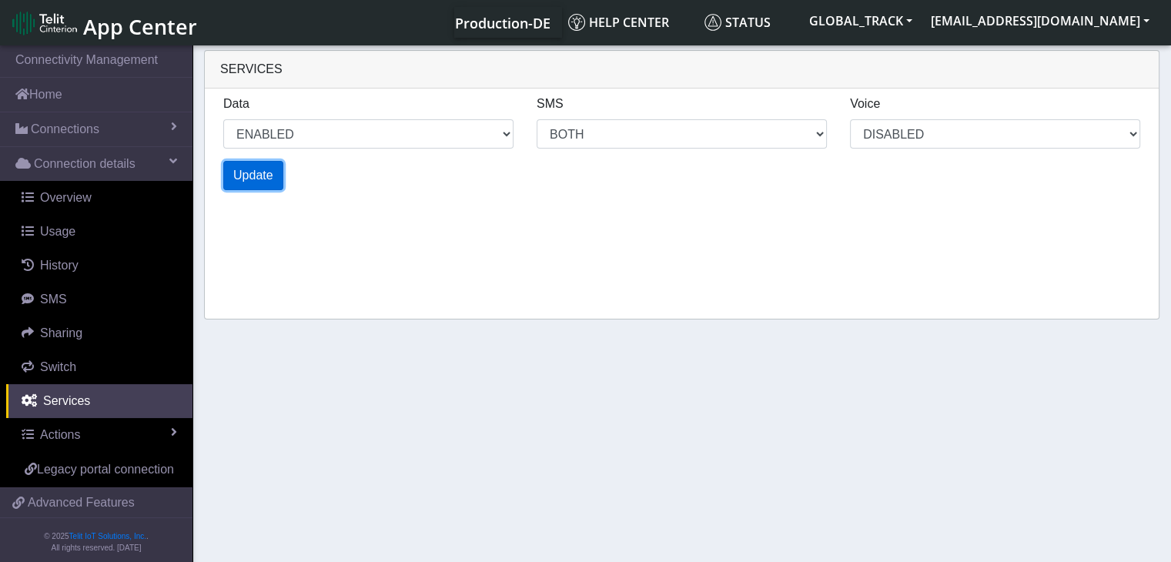
select select "8: 0"
select select "18: 6"
select select "4: 0"
click at [266, 173] on span "Update" at bounding box center [253, 175] width 40 height 13
select select "10: 0"
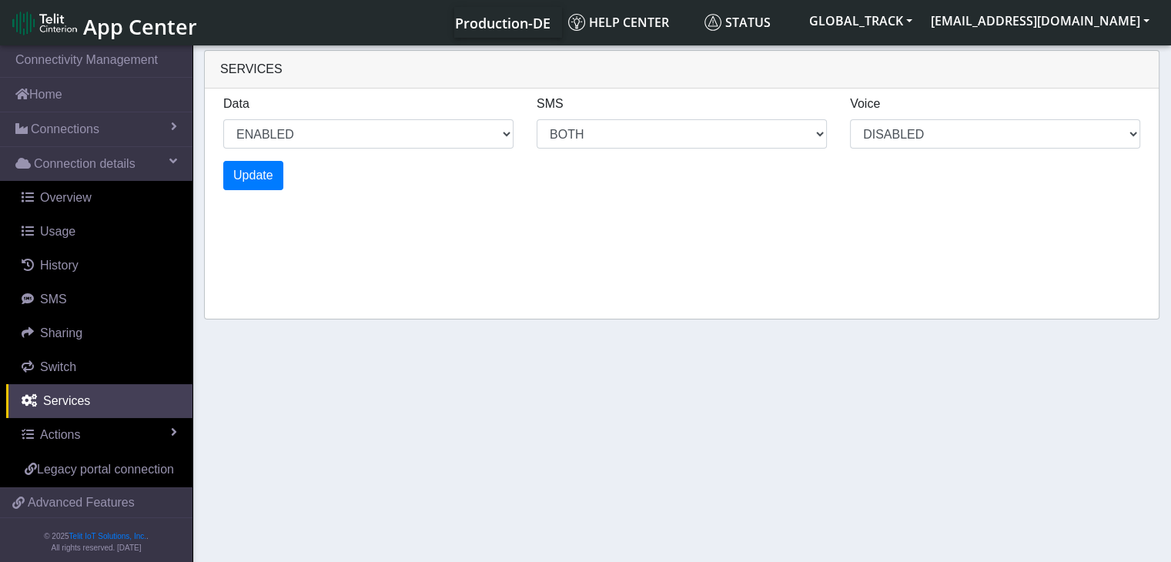
select select "22: 6"
select select "5: 0"
